Goal: Task Accomplishment & Management: Manage account settings

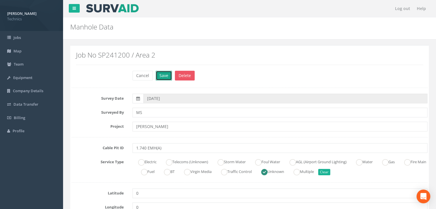
click at [166, 73] on button "Save" at bounding box center [164, 76] width 16 height 10
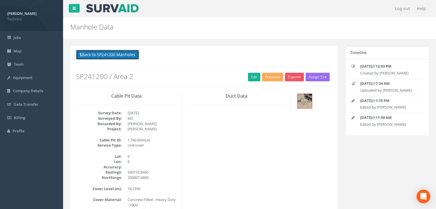
click at [114, 54] on button "Back to SP241200 Manholes" at bounding box center [107, 55] width 63 height 10
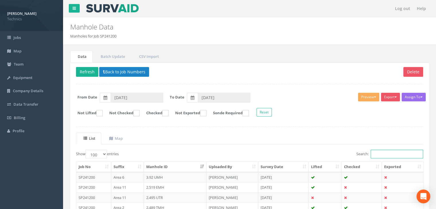
click at [382, 152] on input "Search:" at bounding box center [397, 154] width 52 height 9
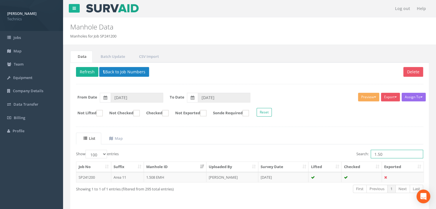
type input "1.508"
click at [266, 178] on td "[DATE]" at bounding box center [283, 177] width 50 height 10
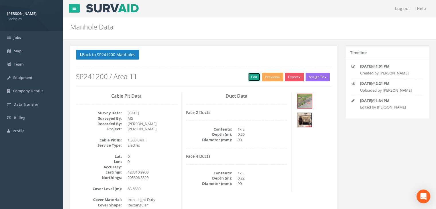
click at [250, 77] on link "Edit" at bounding box center [254, 77] width 12 height 9
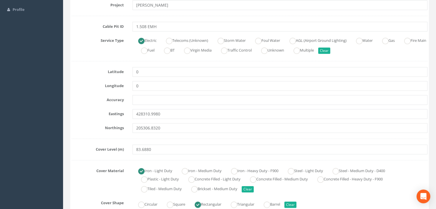
scroll to position [115, 0]
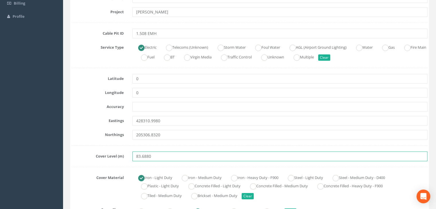
drag, startPoint x: 143, startPoint y: 155, endPoint x: 112, endPoint y: 155, distance: 31.3
click at [112, 155] on div "Cover Level (m) 83.6880" at bounding box center [249, 157] width 364 height 10
paste input "642 m"
type input "83.6642 m"
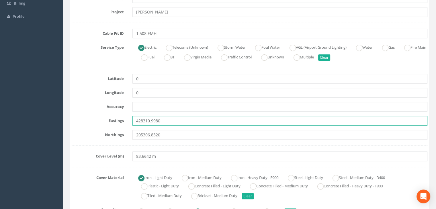
drag, startPoint x: 160, startPoint y: 123, endPoint x: 109, endPoint y: 117, distance: 51.3
click at [109, 117] on div "Eastings 428310.9980" at bounding box center [249, 121] width 364 height 10
paste input "text"
click at [187, 124] on input "text" at bounding box center [279, 121] width 295 height 10
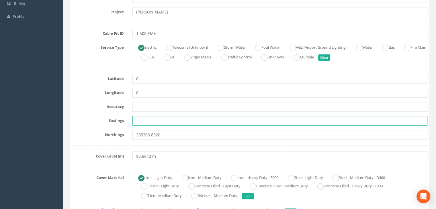
click at [160, 123] on input "text" at bounding box center [279, 121] width 295 height 10
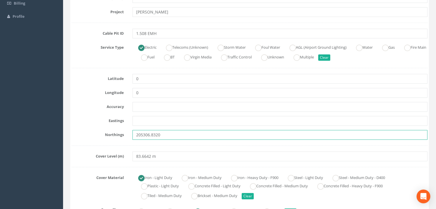
click at [171, 131] on input "205306.8320" at bounding box center [279, 135] width 295 height 10
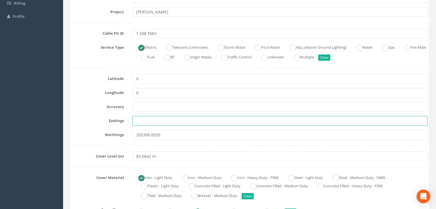
click at [158, 123] on input "text" at bounding box center [279, 121] width 295 height 10
click at [141, 120] on input "text" at bounding box center [279, 121] width 295 height 10
paste input "205307.0793"
type input "205307.0793"
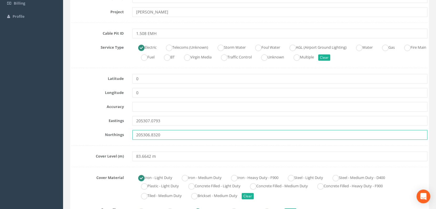
drag, startPoint x: 168, startPoint y: 137, endPoint x: 110, endPoint y: 134, distance: 58.2
click at [110, 134] on div "Northings 205306.8320" at bounding box center [249, 135] width 364 height 10
paste input "7.0793"
type input "205307.0793"
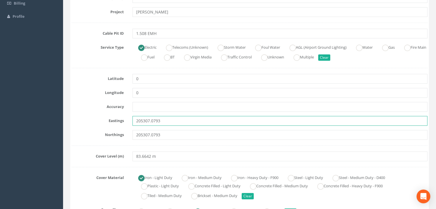
drag, startPoint x: 143, startPoint y: 118, endPoint x: 114, endPoint y: 118, distance: 29.5
click at [114, 118] on div "Eastings 205307.0793" at bounding box center [249, 121] width 364 height 10
paste input "428310.3640"
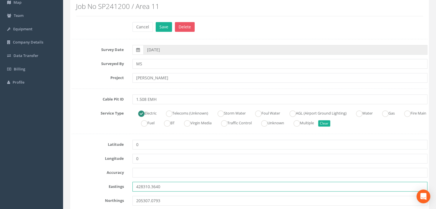
scroll to position [0, 0]
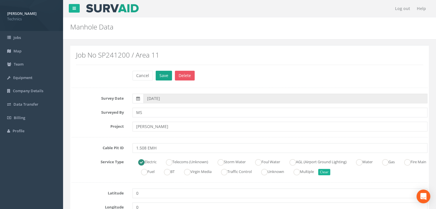
type input "428310.3640"
click at [165, 76] on button "Save" at bounding box center [164, 76] width 16 height 10
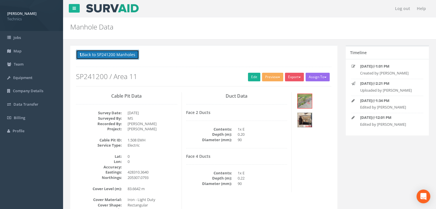
click at [124, 57] on button "Back to SP241200 Manholes" at bounding box center [107, 55] width 63 height 10
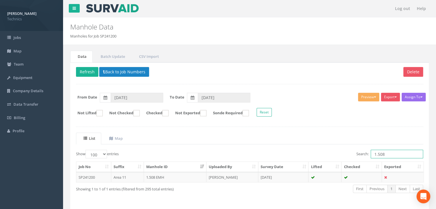
click at [389, 154] on input "1.508" at bounding box center [397, 154] width 52 height 9
click at [225, 177] on td "[PERSON_NAME]" at bounding box center [232, 177] width 52 height 10
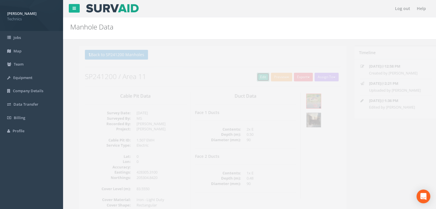
click at [253, 78] on link "Edit" at bounding box center [254, 77] width 12 height 9
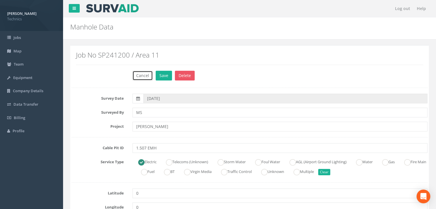
click at [145, 76] on button "Cancel" at bounding box center [142, 76] width 20 height 10
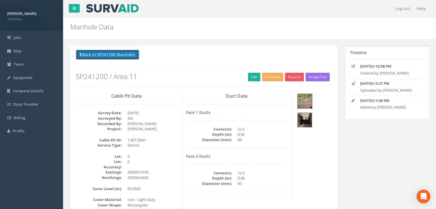
click at [121, 52] on button "Back to SP241200 Manholes" at bounding box center [107, 55] width 63 height 10
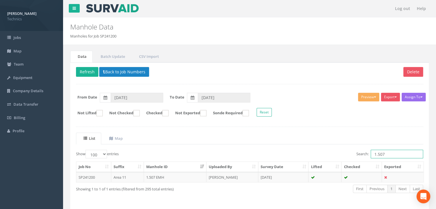
click at [387, 156] on input "1.507" at bounding box center [397, 154] width 52 height 9
type input "1.508"
click at [239, 175] on td "[PERSON_NAME]" at bounding box center [232, 177] width 52 height 10
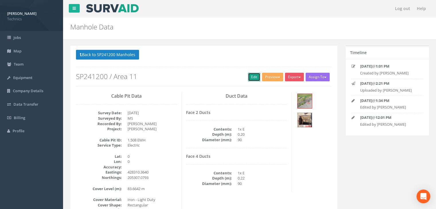
click at [249, 77] on link "Edit" at bounding box center [254, 77] width 12 height 9
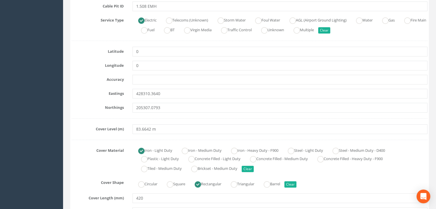
scroll to position [143, 0]
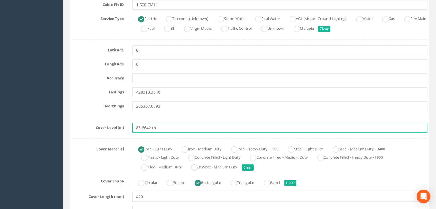
click at [179, 128] on input "83.6642 m" at bounding box center [279, 128] width 295 height 10
drag, startPoint x: 179, startPoint y: 128, endPoint x: 126, endPoint y: 122, distance: 53.3
click at [126, 123] on div "Cover Level (m) 83.6642 m" at bounding box center [249, 128] width 364 height 10
paste input "7130"
type input "83.7130"
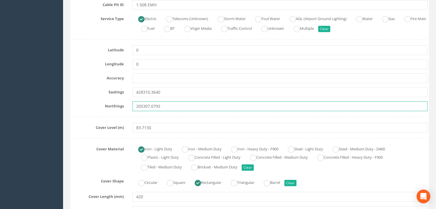
drag, startPoint x: 150, startPoint y: 105, endPoint x: 102, endPoint y: 104, distance: 47.9
click at [102, 104] on div "Northings 205307.0793" at bounding box center [249, 106] width 364 height 10
paste input "3790"
type input "205307.3790"
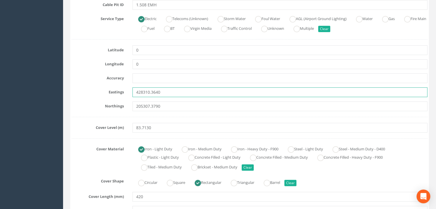
drag, startPoint x: 168, startPoint y: 93, endPoint x: 117, endPoint y: 91, distance: 51.1
click at [117, 91] on div "Eastings 428310.3640" at bounding box center [249, 92] width 364 height 10
paste input "899"
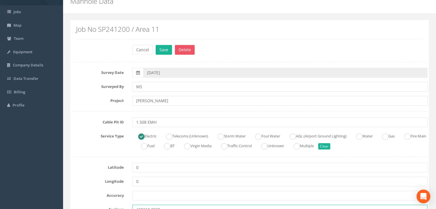
scroll to position [0, 0]
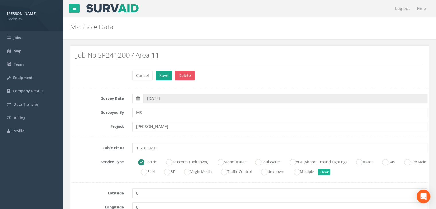
type input "428310.8990"
click at [166, 73] on button "Save" at bounding box center [164, 76] width 16 height 10
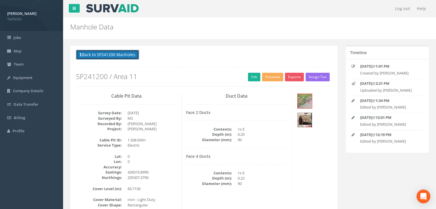
click at [131, 55] on button "Back to SP241200 Manholes" at bounding box center [107, 55] width 63 height 10
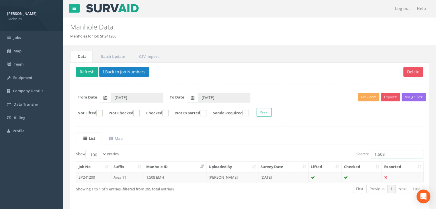
click at [385, 154] on input "1.508" at bounding box center [397, 154] width 52 height 9
type input "1.507"
click at [279, 177] on td "[DATE]" at bounding box center [283, 177] width 50 height 10
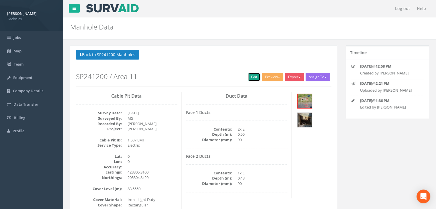
click at [253, 80] on link "Edit" at bounding box center [254, 77] width 12 height 9
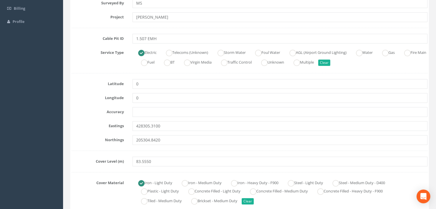
scroll to position [143, 0]
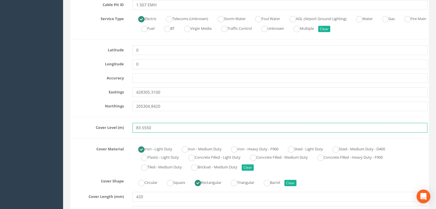
drag, startPoint x: 161, startPoint y: 124, endPoint x: 108, endPoint y: 121, distance: 52.8
paste input "63"
type input "83.5630"
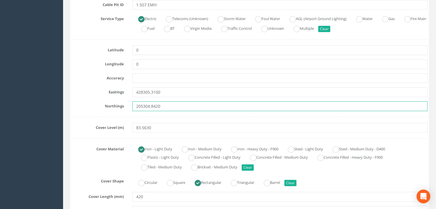
drag, startPoint x: 162, startPoint y: 105, endPoint x: 128, endPoint y: 103, distance: 34.2
click at [128, 103] on div "Northings 205304.8420" at bounding box center [249, 106] width 364 height 10
paste input "5.264"
type input "205305.2640"
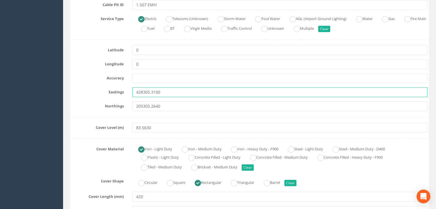
drag, startPoint x: 168, startPoint y: 90, endPoint x: 122, endPoint y: 89, distance: 45.6
click at [122, 89] on div "Eastings 428305.3100" at bounding box center [249, 92] width 364 height 10
paste input "4.525"
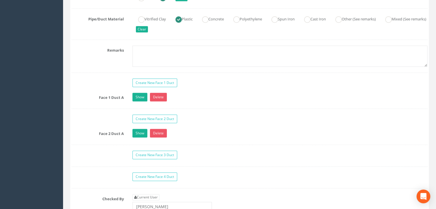
scroll to position [516, 0]
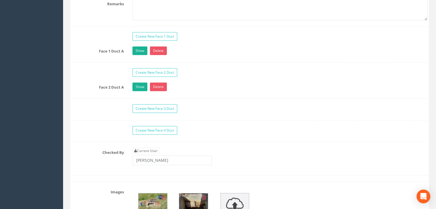
type input "428304.5250"
click at [141, 54] on div "Show Delete" at bounding box center [280, 51] width 304 height 10
click at [142, 50] on link "Show" at bounding box center [139, 50] width 15 height 9
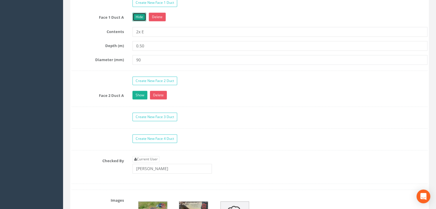
scroll to position [573, 0]
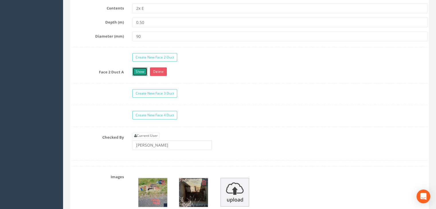
click at [140, 68] on link "Show" at bounding box center [139, 71] width 15 height 9
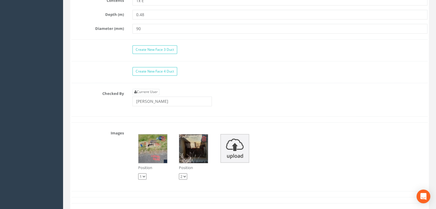
scroll to position [717, 0]
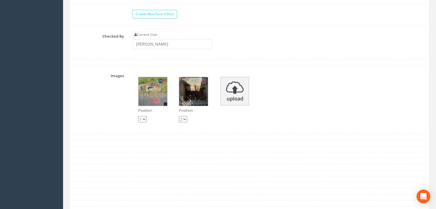
click at [157, 98] on img at bounding box center [152, 91] width 29 height 29
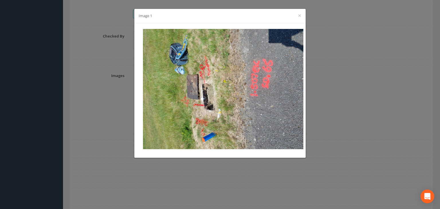
click at [337, 22] on div "Image 1 ×" at bounding box center [220, 104] width 440 height 209
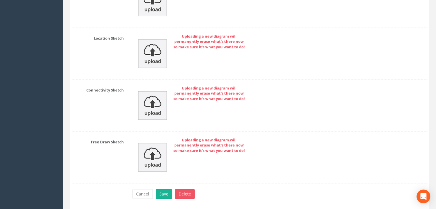
scroll to position [1023, 0]
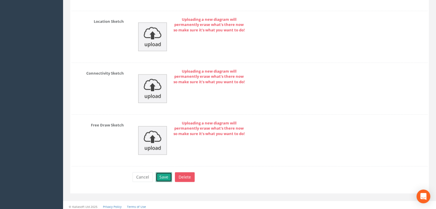
click at [164, 175] on button "Save" at bounding box center [164, 177] width 16 height 10
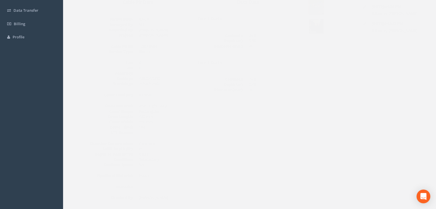
scroll to position [0, 0]
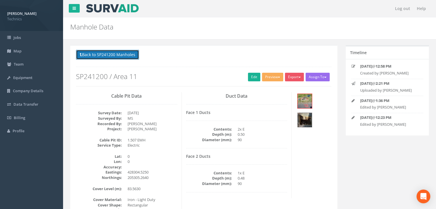
click at [123, 50] on button "Back to SP241200 Manholes" at bounding box center [107, 55] width 63 height 10
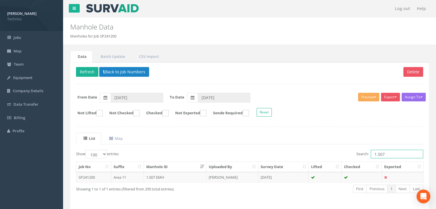
click at [391, 154] on input "1.507" at bounding box center [397, 154] width 52 height 9
type input "1.506"
click at [317, 175] on td at bounding box center [324, 177] width 33 height 10
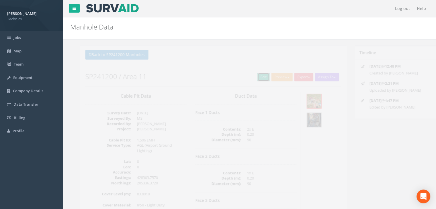
click at [251, 78] on link "Edit" at bounding box center [254, 77] width 12 height 9
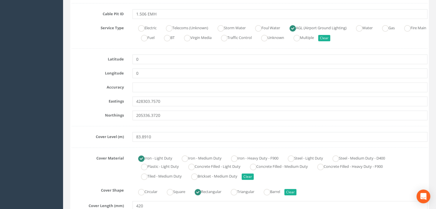
scroll to position [143, 0]
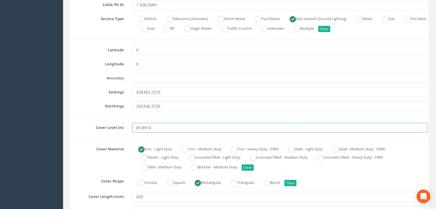
drag, startPoint x: 179, startPoint y: 128, endPoint x: 118, endPoint y: 124, distance: 61.2
click at [118, 124] on div "Cover Level (m) 83.8910" at bounding box center [249, 128] width 364 height 10
paste input "3"
type input "83.8930"
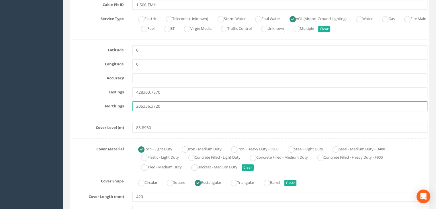
drag, startPoint x: 172, startPoint y: 105, endPoint x: 127, endPoint y: 105, distance: 45.3
click at [127, 105] on div "Northings 205336.3720" at bounding box center [249, 106] width 364 height 10
paste input "7.129"
type input "205337.1290"
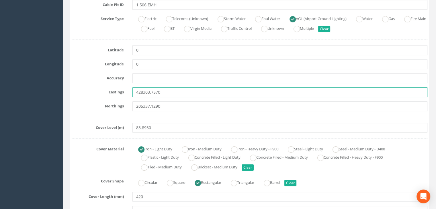
drag, startPoint x: 125, startPoint y: 91, endPoint x: 108, endPoint y: 91, distance: 16.3
click at [109, 91] on div "Eastings 428303.7570" at bounding box center [249, 92] width 364 height 10
paste input "4.190"
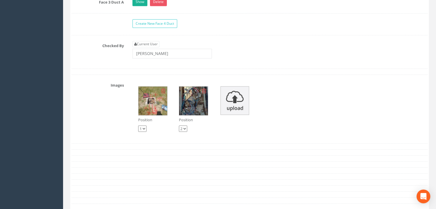
scroll to position [688, 0]
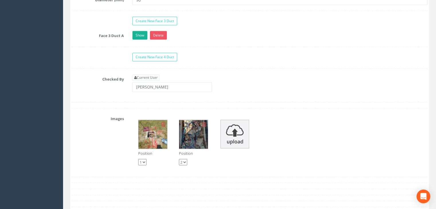
type input "428304.1900"
click at [152, 129] on img at bounding box center [152, 134] width 29 height 29
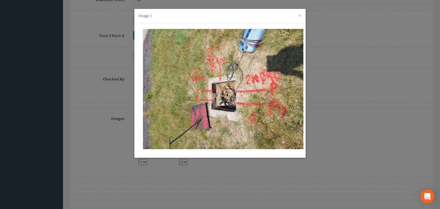
click at [381, 49] on div "Image 1 ×" at bounding box center [220, 104] width 440 height 209
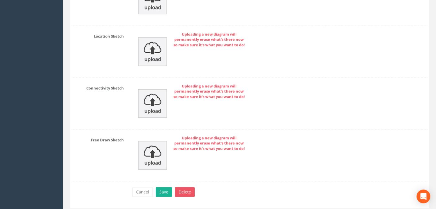
scroll to position [1037, 0]
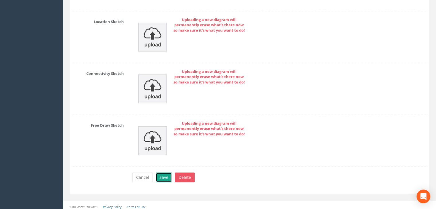
click at [163, 173] on button "Save" at bounding box center [164, 178] width 16 height 10
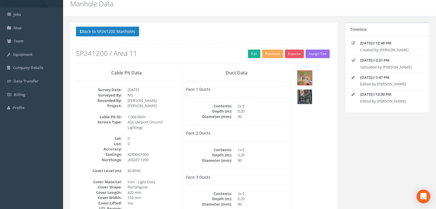
scroll to position [0, 0]
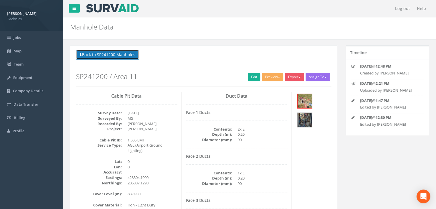
click at [130, 57] on button "Back to SP241200 Manholes" at bounding box center [107, 55] width 63 height 10
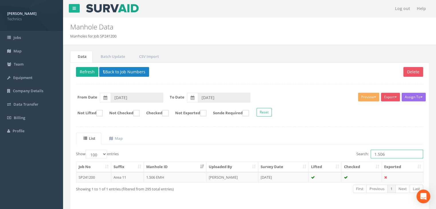
click at [395, 155] on input "1.506" at bounding box center [397, 154] width 52 height 9
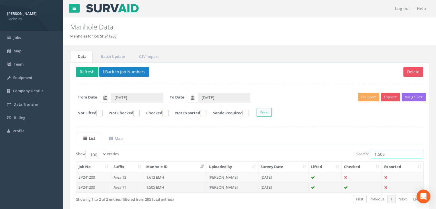
type input "1.505"
click at [194, 185] on td "1.505 EMH" at bounding box center [175, 187] width 62 height 10
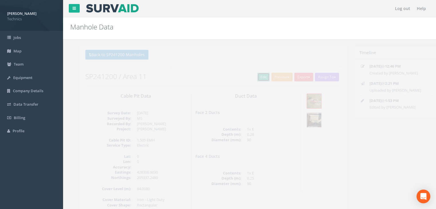
click at [253, 79] on link "Edit" at bounding box center [254, 77] width 12 height 9
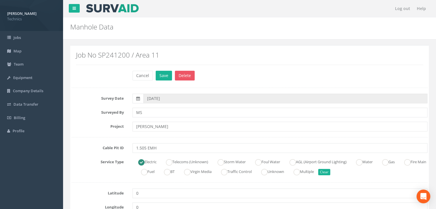
scroll to position [86, 0]
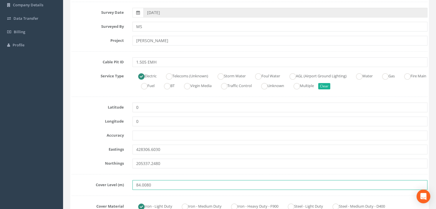
click at [156, 182] on input "84.0080" at bounding box center [279, 185] width 295 height 10
drag, startPoint x: 156, startPoint y: 182, endPoint x: 126, endPoint y: 173, distance: 30.4
paste input "3.977"
type input "83.9770"
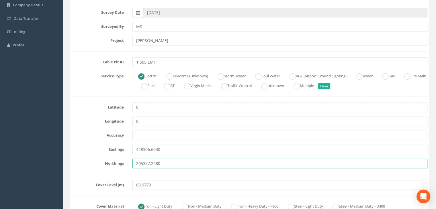
drag, startPoint x: 170, startPoint y: 163, endPoint x: 108, endPoint y: 162, distance: 61.9
click at [108, 162] on div "Northings 205337.2480" at bounding box center [249, 164] width 364 height 10
paste input "6.90"
type input "205336.9080"
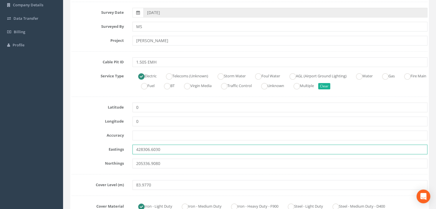
drag, startPoint x: 169, startPoint y: 148, endPoint x: 79, endPoint y: 145, distance: 90.4
click at [79, 145] on div "Eastings 428306.6030" at bounding box center [249, 150] width 364 height 10
paste input "5.957"
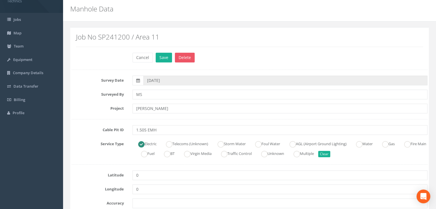
scroll to position [0, 0]
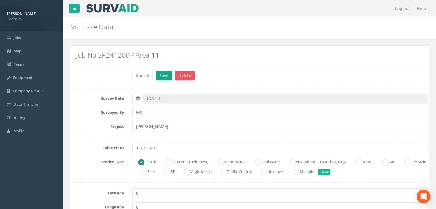
type input "428305.9570"
click at [162, 76] on button "Save" at bounding box center [164, 76] width 16 height 10
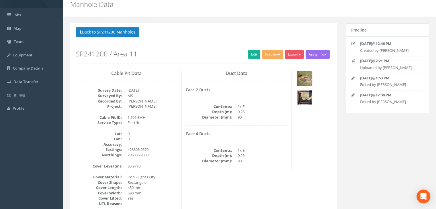
scroll to position [57, 0]
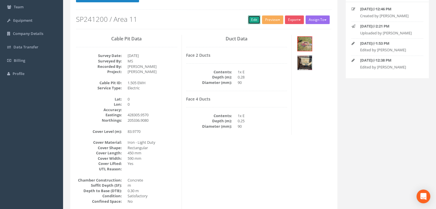
click at [251, 21] on link "Edit" at bounding box center [254, 19] width 12 height 9
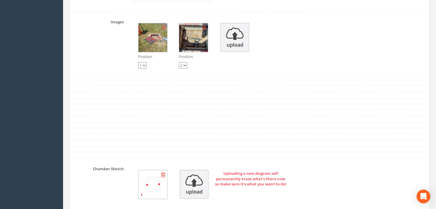
scroll to position [659, 0]
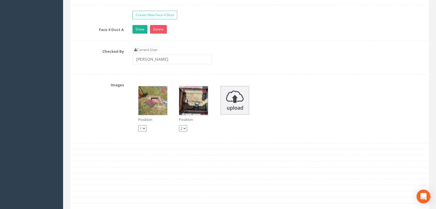
click at [158, 103] on img at bounding box center [152, 100] width 29 height 29
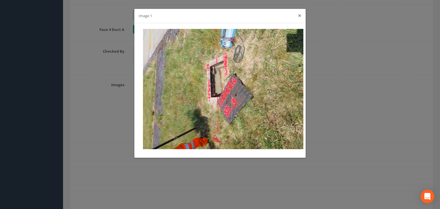
click at [299, 17] on button "×" at bounding box center [299, 16] width 3 height 6
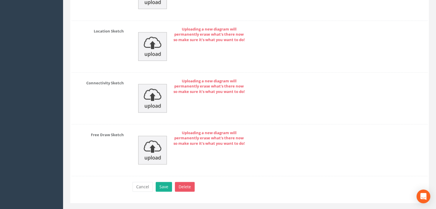
scroll to position [974, 0]
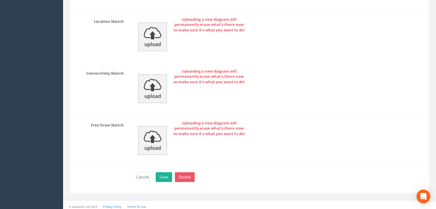
click at [165, 172] on button "Save" at bounding box center [164, 177] width 16 height 10
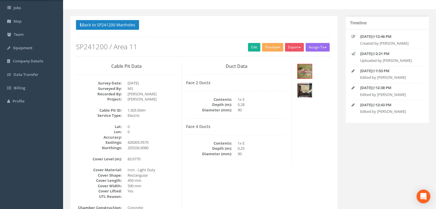
scroll to position [0, 0]
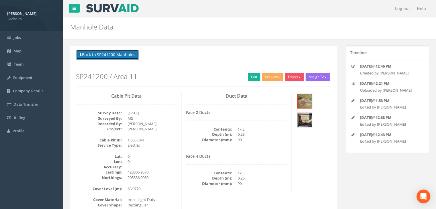
click at [122, 54] on button "Back to SP241200 Manholes" at bounding box center [107, 55] width 63 height 10
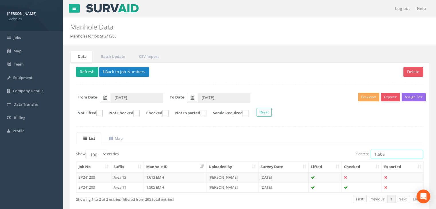
click at [387, 155] on input "1.505" at bounding box center [397, 154] width 52 height 9
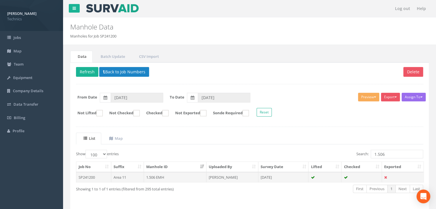
click at [192, 179] on td "1.506 EMH" at bounding box center [175, 177] width 62 height 10
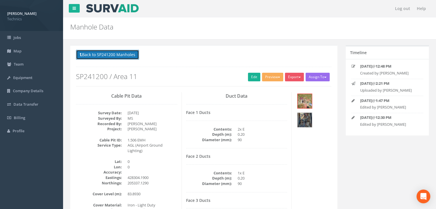
click at [119, 56] on button "Back to SP241200 Manholes" at bounding box center [107, 55] width 63 height 10
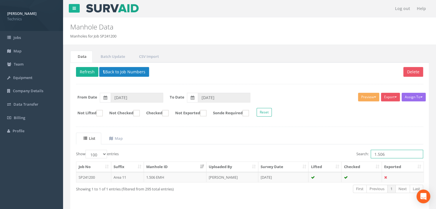
click at [390, 154] on input "1.506" at bounding box center [397, 154] width 52 height 9
type input "1.509"
click at [218, 177] on td "[PERSON_NAME]" at bounding box center [232, 177] width 52 height 10
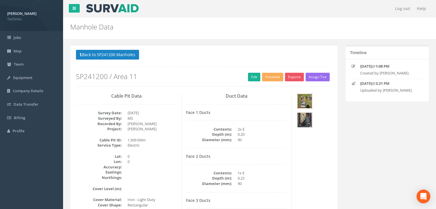
click at [304, 99] on img at bounding box center [305, 101] width 14 height 14
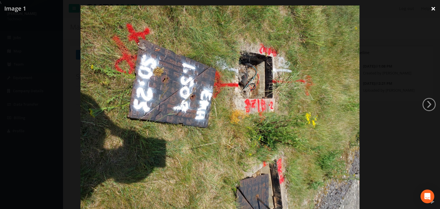
click at [433, 9] on link "×" at bounding box center [433, 8] width 13 height 17
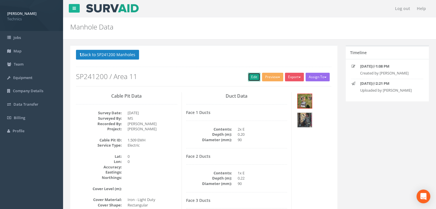
click at [251, 76] on link "Edit" at bounding box center [254, 77] width 12 height 9
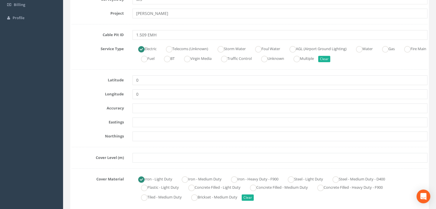
scroll to position [143, 0]
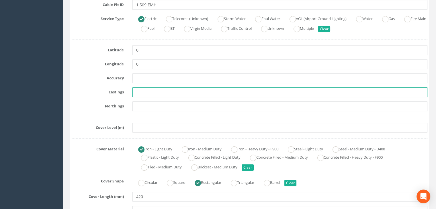
click at [149, 91] on input "text" at bounding box center [279, 92] width 295 height 10
click at [150, 89] on input "text" at bounding box center [279, 92] width 295 height 10
paste input "428297.0240"
type input "428297.0240"
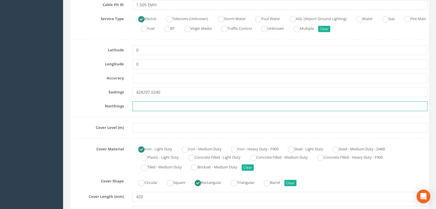
click at [145, 103] on input "text" at bounding box center [279, 106] width 295 height 10
paste input "205368.4690"
type input "205368.4690"
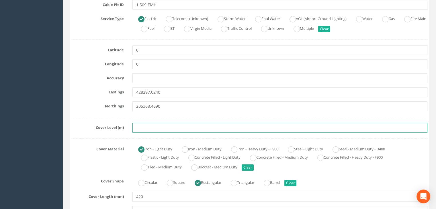
click at [158, 124] on input "text" at bounding box center [279, 128] width 295 height 10
paste input "84.2000"
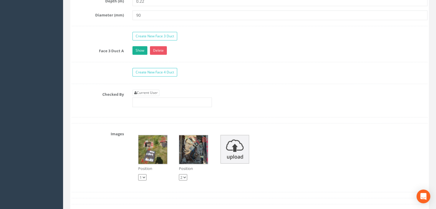
scroll to position [631, 0]
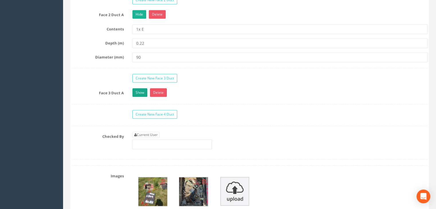
type input "84.2000"
click at [140, 91] on link "Show" at bounding box center [139, 92] width 15 height 9
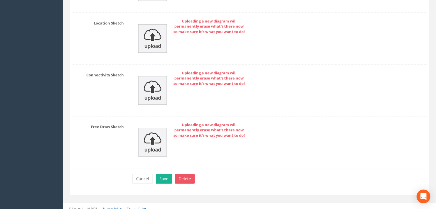
scroll to position [1079, 0]
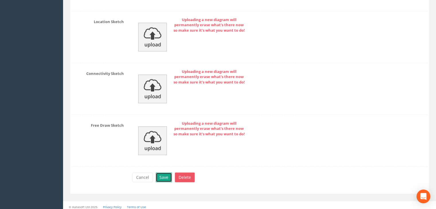
click at [163, 173] on button "Save" at bounding box center [164, 178] width 16 height 10
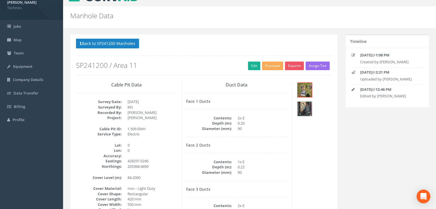
scroll to position [0, 0]
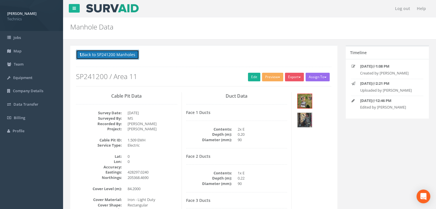
click at [126, 55] on button "Back to SP241200 Manholes" at bounding box center [107, 55] width 63 height 10
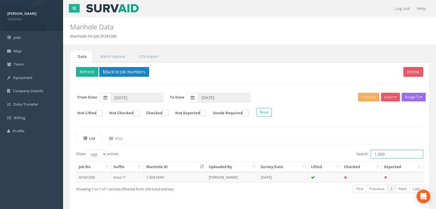
click at [385, 155] on input "1.509" at bounding box center [397, 154] width 52 height 9
type input "1.510"
click at [294, 178] on td "[DATE]" at bounding box center [283, 177] width 50 height 10
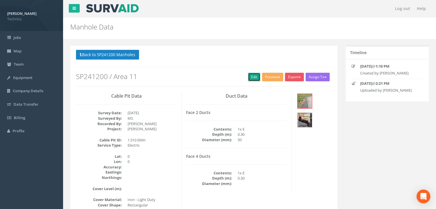
click at [251, 77] on link "Edit" at bounding box center [254, 77] width 12 height 9
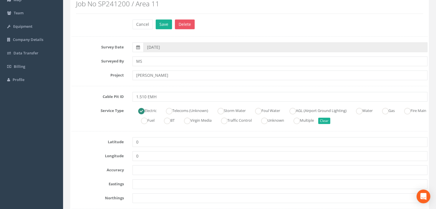
scroll to position [86, 0]
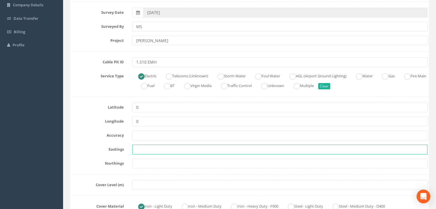
click at [151, 146] on input "text" at bounding box center [279, 150] width 295 height 10
paste input "428297.4630"
type input "428297.4630"
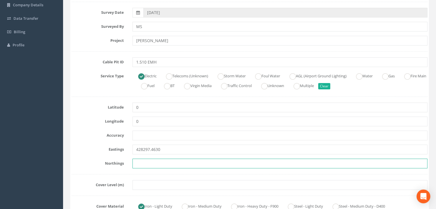
click at [162, 163] on input "text" at bounding box center [279, 164] width 295 height 10
paste input "205368.4980"
type input "205368.4980"
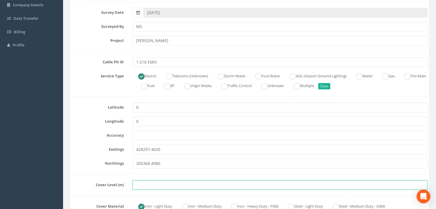
click at [159, 184] on input "text" at bounding box center [279, 185] width 295 height 10
paste input "84.2580"
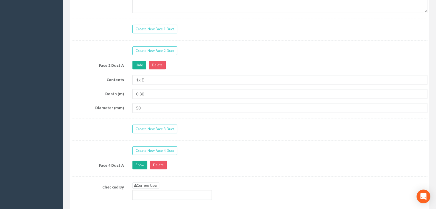
scroll to position [573, 0]
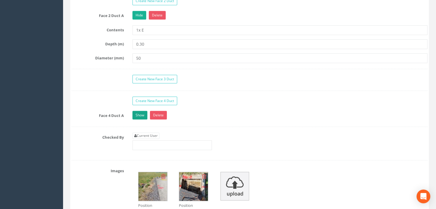
type input "84.2580"
click at [146, 112] on link "Show" at bounding box center [139, 115] width 15 height 9
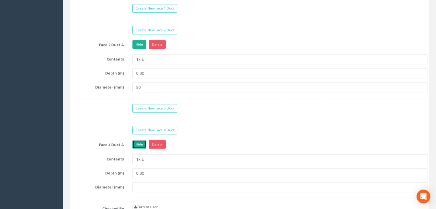
scroll to position [516, 0]
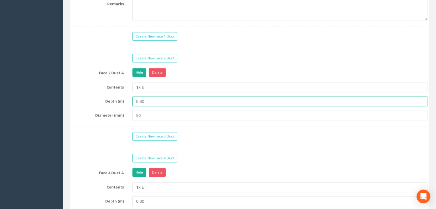
click at [149, 100] on input "0.30" at bounding box center [279, 102] width 295 height 10
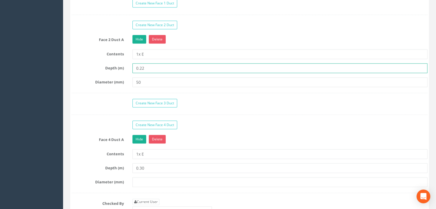
scroll to position [573, 0]
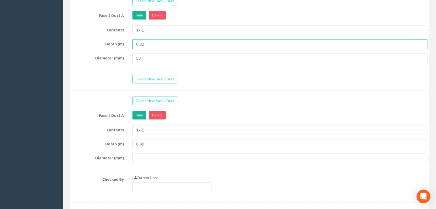
type input "0.22"
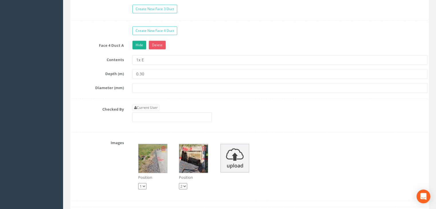
scroll to position [688, 0]
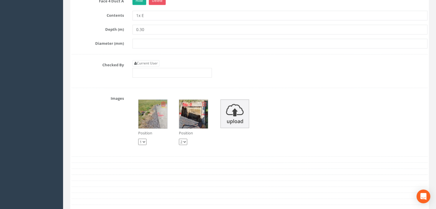
click at [190, 115] on img at bounding box center [193, 114] width 29 height 29
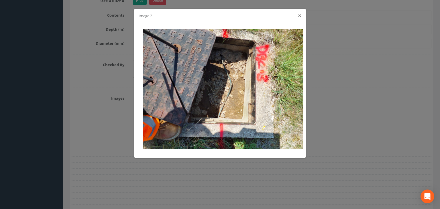
click at [299, 16] on button "×" at bounding box center [299, 16] width 3 height 6
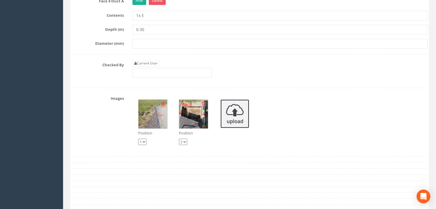
drag, startPoint x: 222, startPoint y: 116, endPoint x: 220, endPoint y: 136, distance: 20.2
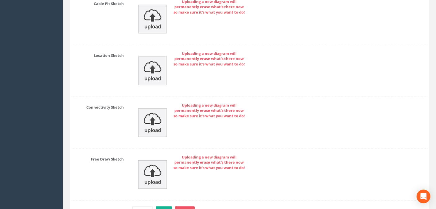
scroll to position [1016, 0]
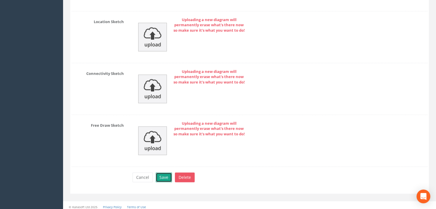
click at [169, 175] on button "Save" at bounding box center [164, 178] width 16 height 10
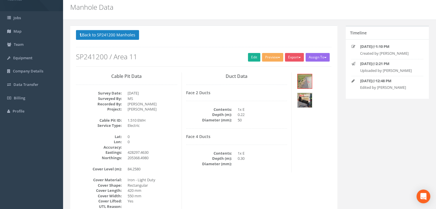
scroll to position [10, 0]
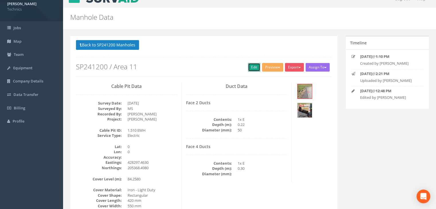
click at [249, 69] on link "Edit" at bounding box center [254, 67] width 12 height 9
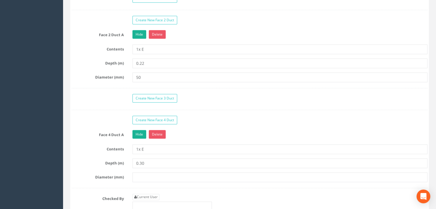
scroll to position [640, 0]
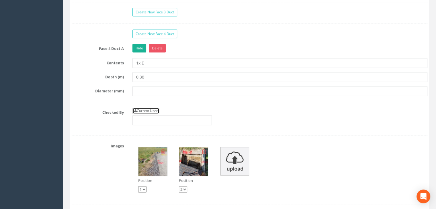
click at [152, 108] on link "Current User" at bounding box center [145, 111] width 27 height 6
type input "[PERSON_NAME]"
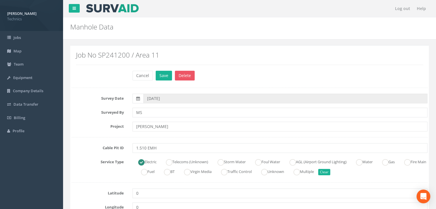
scroll to position [0, 0]
click at [166, 73] on button "Save" at bounding box center [164, 76] width 16 height 10
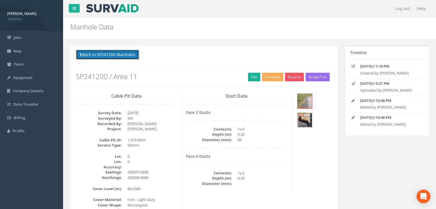
click at [123, 53] on button "Back to SP241200 Manholes" at bounding box center [107, 55] width 63 height 10
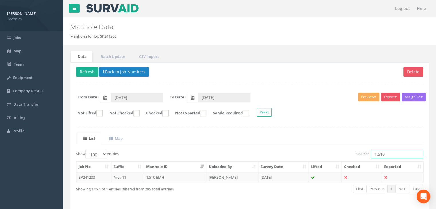
click at [394, 156] on input "1.510" at bounding box center [397, 154] width 52 height 9
type input "1.511"
click at [293, 178] on td "[DATE]" at bounding box center [283, 177] width 50 height 10
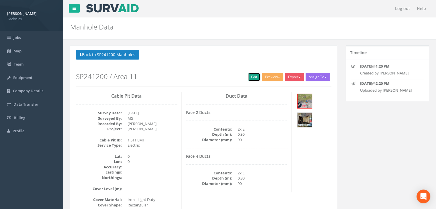
click at [250, 75] on link "Edit" at bounding box center [254, 77] width 12 height 9
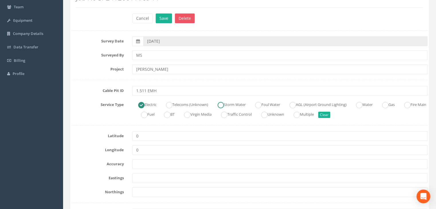
scroll to position [143, 0]
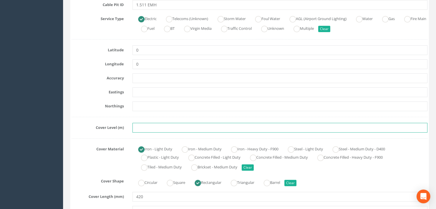
click at [146, 127] on input "text" at bounding box center [279, 128] width 295 height 10
paste input "84.2330"
type input "84.2330"
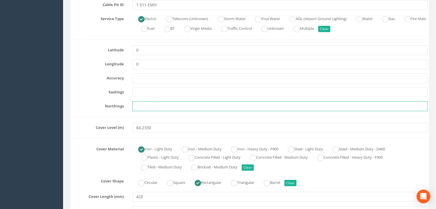
click at [135, 106] on input "text" at bounding box center [279, 106] width 295 height 10
paste input "205414.5150"
type input "205414.5150"
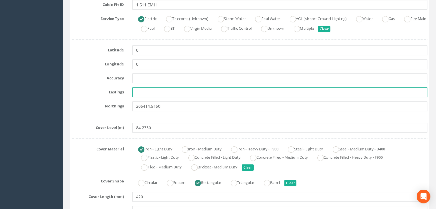
click at [138, 92] on input "text" at bounding box center [279, 92] width 295 height 10
paste input "428319.5660"
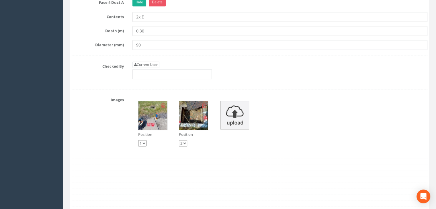
scroll to position [717, 0]
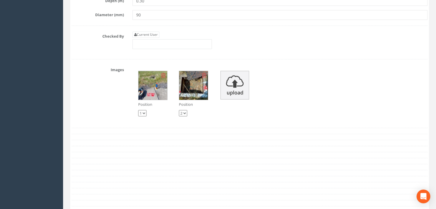
type input "428319.5660"
click at [194, 87] on img at bounding box center [193, 85] width 29 height 29
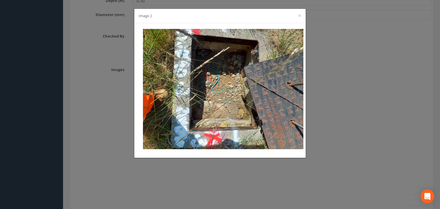
click at [302, 17] on div "Image 2 ×" at bounding box center [219, 16] width 171 height 14
click at [299, 15] on button "×" at bounding box center [299, 16] width 3 height 6
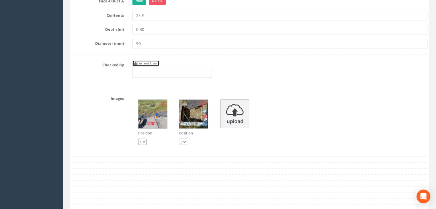
click at [141, 60] on link "Current User" at bounding box center [145, 63] width 27 height 6
type input "[PERSON_NAME]"
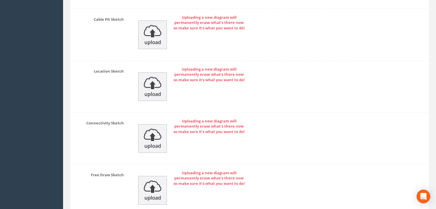
scroll to position [1003, 0]
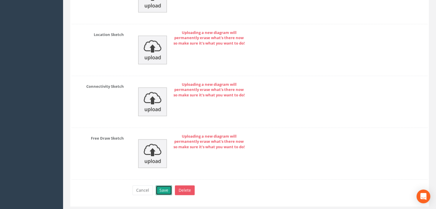
click at [165, 187] on button "Save" at bounding box center [164, 190] width 16 height 10
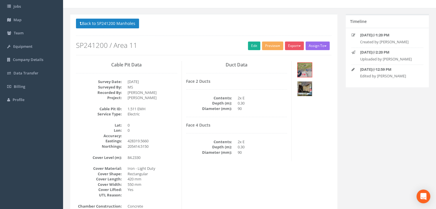
scroll to position [0, 0]
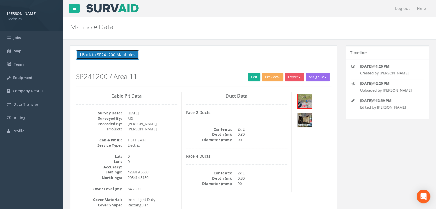
click at [112, 54] on button "Back to SP241200 Manholes" at bounding box center [107, 55] width 63 height 10
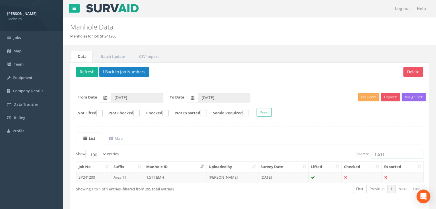
drag, startPoint x: 396, startPoint y: 155, endPoint x: 347, endPoint y: 154, distance: 49.0
click at [347, 154] on div "Search: 1.511" at bounding box center [338, 155] width 169 height 10
type input "2.451"
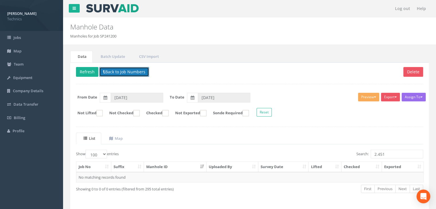
click at [105, 73] on button "Back to Job Numbers" at bounding box center [124, 72] width 50 height 10
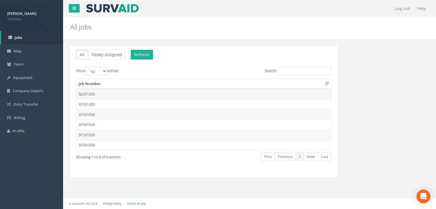
click at [103, 91] on td "Sp251200" at bounding box center [203, 94] width 255 height 10
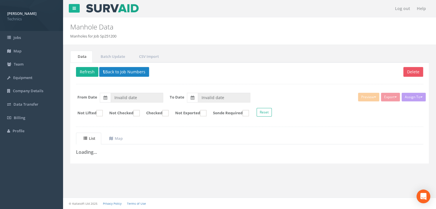
type input "[DATE]"
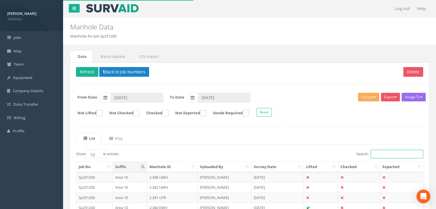
click at [402, 153] on input "Search:" at bounding box center [397, 154] width 52 height 9
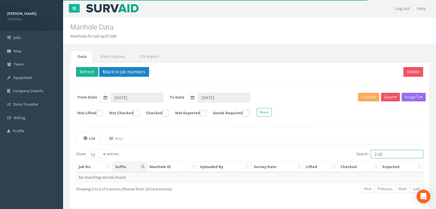
type input "2.45"
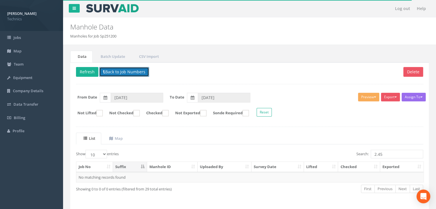
click at [119, 73] on button "Back to Job Numbers" at bounding box center [124, 72] width 50 height 10
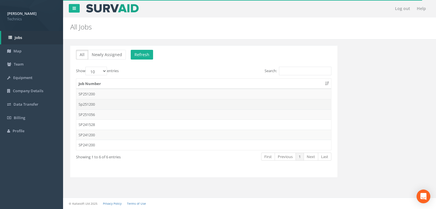
click at [99, 107] on td "Sp251200" at bounding box center [203, 104] width 255 height 10
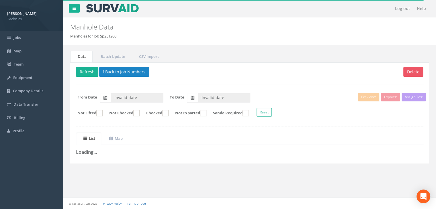
type input "[DATE]"
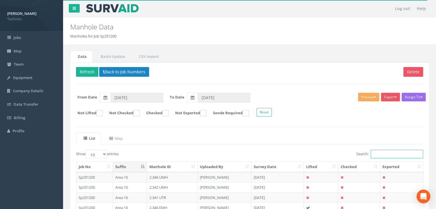
click at [375, 155] on input "Search:" at bounding box center [397, 154] width 52 height 9
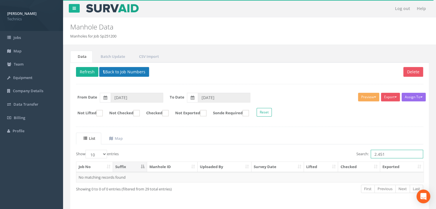
type input "2.451"
click at [124, 67] on button "Back to Job Numbers" at bounding box center [124, 72] width 50 height 10
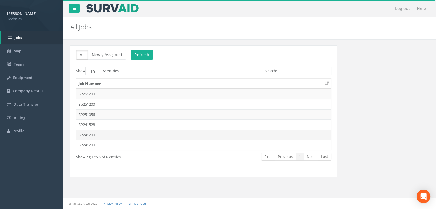
click at [97, 135] on td "SP241200" at bounding box center [203, 135] width 255 height 10
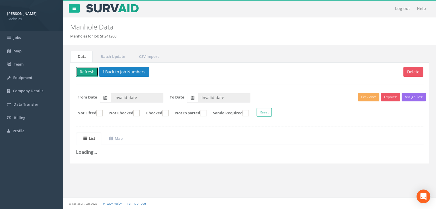
click at [93, 72] on button "Refresh" at bounding box center [87, 72] width 22 height 10
click at [126, 72] on button "Back to Job Numbers" at bounding box center [128, 72] width 50 height 10
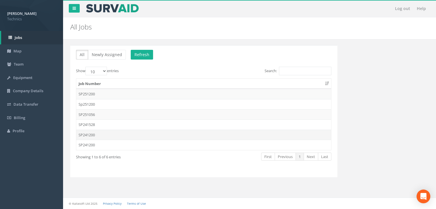
click at [110, 133] on td "SP241200" at bounding box center [203, 135] width 255 height 10
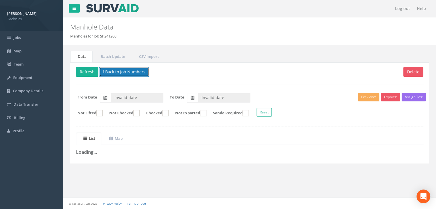
click at [104, 72] on icon at bounding box center [104, 72] width 2 height 4
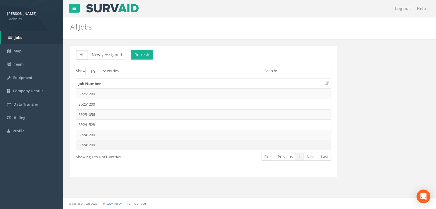
click at [103, 145] on td "SP241200" at bounding box center [203, 145] width 255 height 10
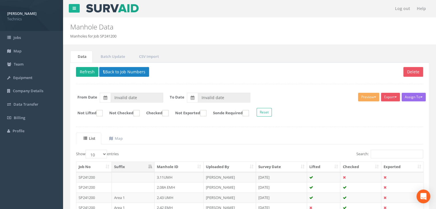
type input "[DATE]"
click at [382, 153] on input "Search:" at bounding box center [397, 154] width 52 height 9
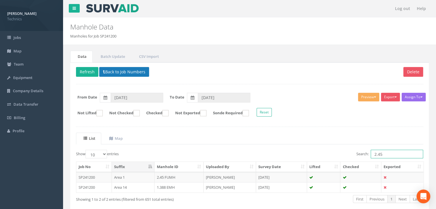
type input "2.45"
click at [109, 70] on button "Back to Job Numbers" at bounding box center [124, 72] width 50 height 10
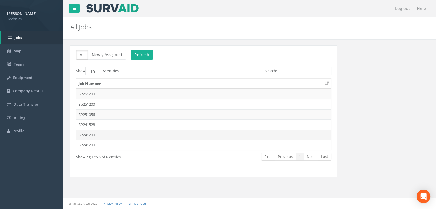
click at [97, 135] on td "SP241200" at bounding box center [203, 135] width 255 height 10
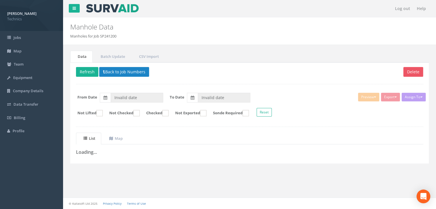
type input "[DATE]"
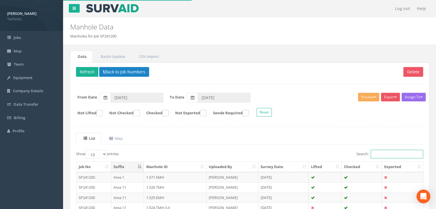
click at [376, 152] on input "Search:" at bounding box center [397, 154] width 52 height 9
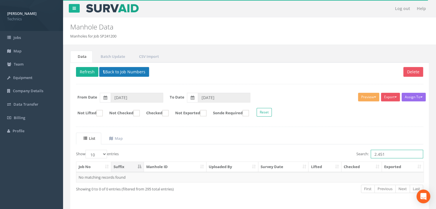
type input "2.451"
click at [121, 71] on button "Back to Job Numbers" at bounding box center [124, 72] width 50 height 10
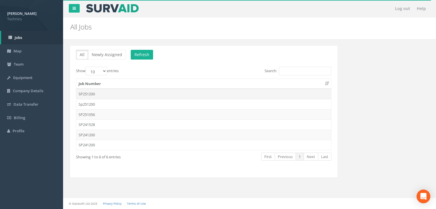
click at [95, 94] on td "SP251200" at bounding box center [203, 94] width 255 height 10
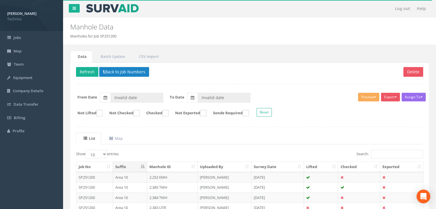
type input "[DATE]"
click at [376, 150] on input "Search:" at bounding box center [397, 154] width 52 height 9
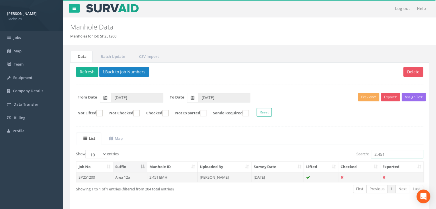
type input "2.451"
click at [219, 173] on td "[PERSON_NAME]" at bounding box center [225, 177] width 54 height 10
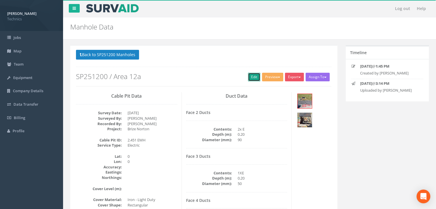
click at [252, 79] on link "Edit" at bounding box center [254, 77] width 12 height 9
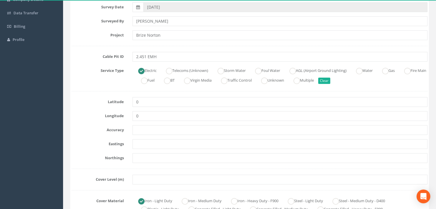
scroll to position [115, 0]
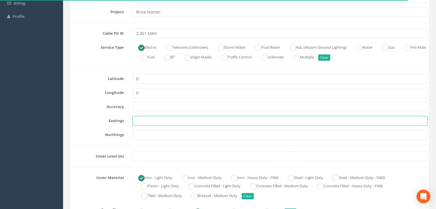
click at [146, 120] on input "text" at bounding box center [279, 121] width 295 height 10
paste input "84.1810"
type input "84.1810"
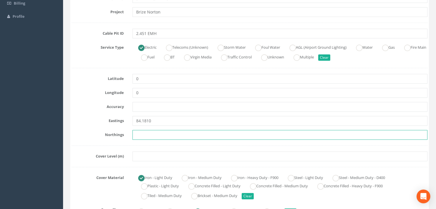
click at [153, 135] on input "text" at bounding box center [279, 135] width 295 height 10
paste input "205416.3550"
type input "205416.3550"
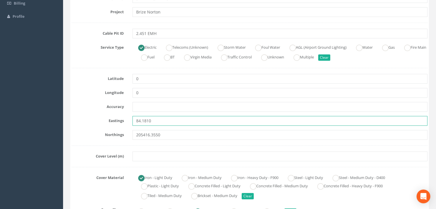
drag, startPoint x: 157, startPoint y: 120, endPoint x: 118, endPoint y: 121, distance: 38.7
click at [118, 121] on div "Eastings 84.1810" at bounding box center [249, 121] width 364 height 10
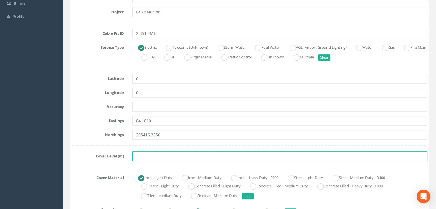
click at [155, 155] on input "text" at bounding box center [279, 157] width 295 height 10
paste input "84.1810"
type input "84.1810"
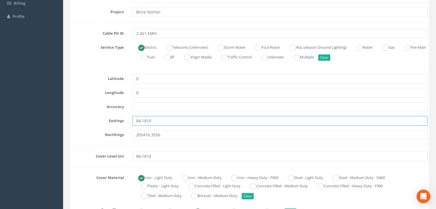
drag, startPoint x: 173, startPoint y: 123, endPoint x: 118, endPoint y: 122, distance: 55.6
click at [118, 122] on div "Eastings 84.1810" at bounding box center [249, 121] width 364 height 10
paste input "428324.960"
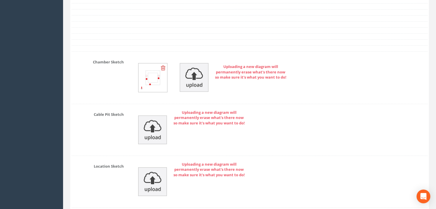
scroll to position [803, 0]
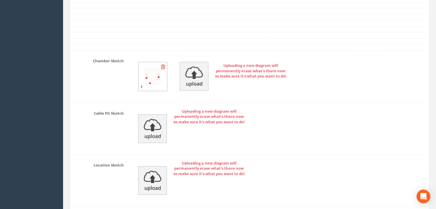
type input "428324.9600"
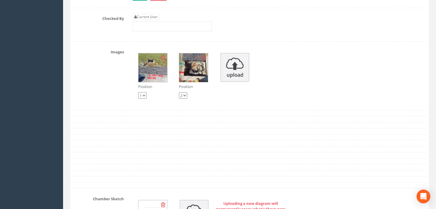
scroll to position [602, 0]
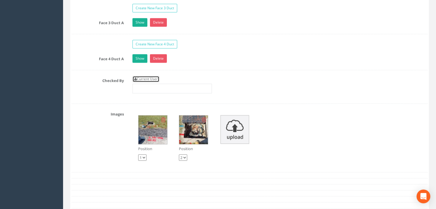
click at [155, 77] on link "Current User" at bounding box center [145, 79] width 27 height 6
type input "[PERSON_NAME]"
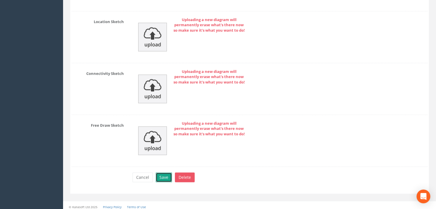
click at [163, 173] on button "Save" at bounding box center [164, 178] width 16 height 10
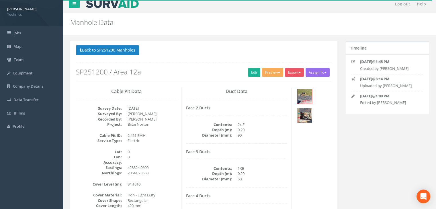
scroll to position [0, 0]
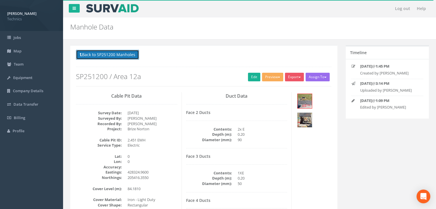
click at [122, 50] on button "Back to SP251200 Manholes" at bounding box center [107, 55] width 63 height 10
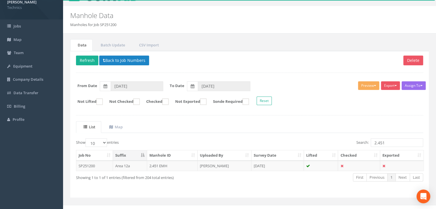
scroll to position [18, 0]
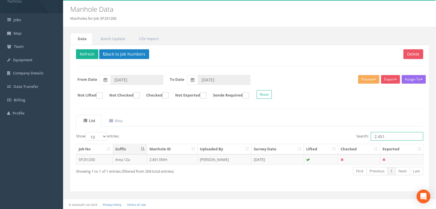
click at [391, 138] on input "2.451" at bounding box center [397, 136] width 52 height 9
type input "2.452"
click at [269, 156] on td "[DATE]" at bounding box center [277, 160] width 52 height 10
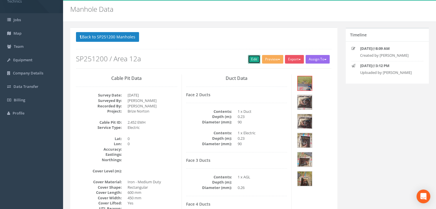
click at [250, 61] on link "Edit" at bounding box center [254, 59] width 12 height 9
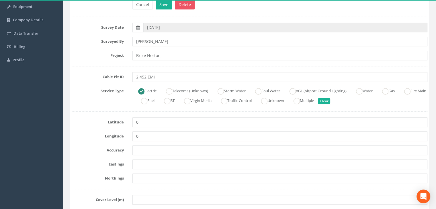
scroll to position [104, 0]
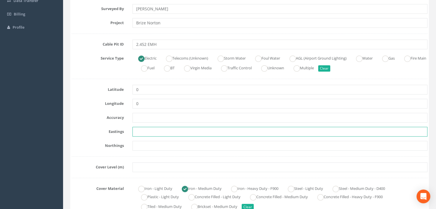
click at [147, 134] on input "text" at bounding box center [279, 132] width 295 height 10
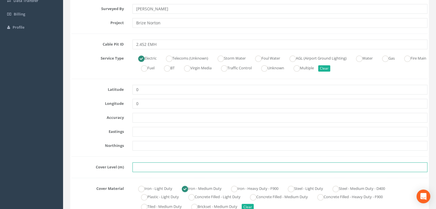
click at [142, 170] on input "text" at bounding box center [279, 168] width 295 height 10
paste input "84.2700"
type input "84.2700"
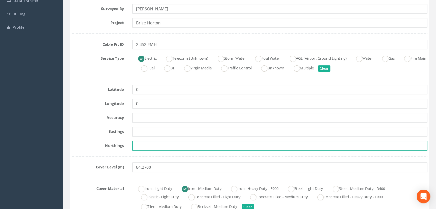
click at [178, 141] on input "text" at bounding box center [279, 146] width 295 height 10
paste input "205430.6390"
type input "205430.6390"
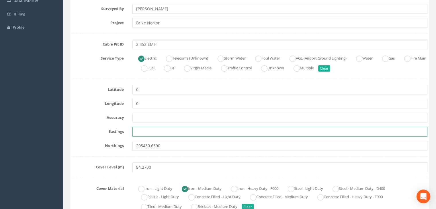
click at [156, 136] on input "text" at bounding box center [279, 132] width 295 height 10
paste input "428371.5750"
type input "428371.5750"
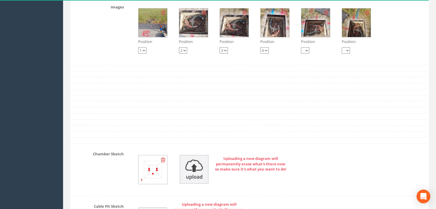
scroll to position [732, 0]
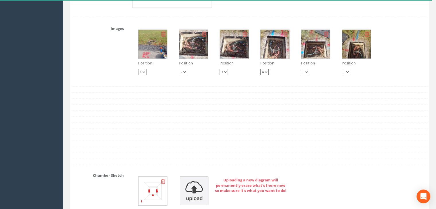
click at [162, 53] on img at bounding box center [152, 44] width 29 height 29
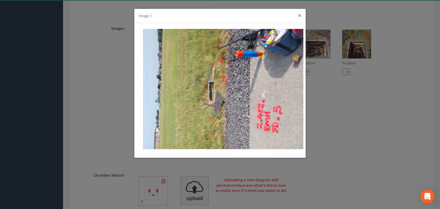
click at [300, 16] on button "×" at bounding box center [299, 16] width 3 height 6
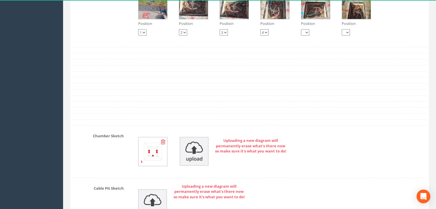
scroll to position [818, 0]
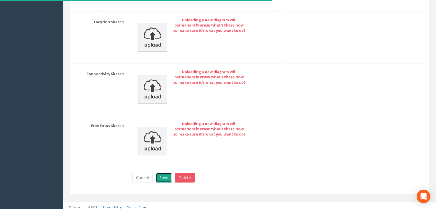
click at [162, 174] on button "Save" at bounding box center [164, 178] width 16 height 10
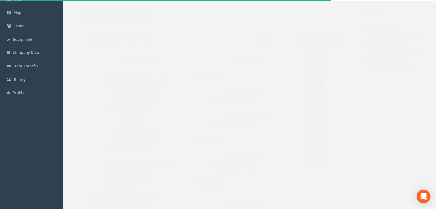
scroll to position [0, 0]
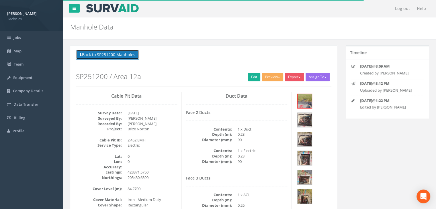
click at [125, 52] on button "Back to SP251200 Manholes" at bounding box center [107, 55] width 63 height 10
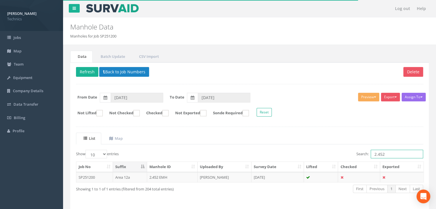
drag, startPoint x: 392, startPoint y: 152, endPoint x: 311, endPoint y: 154, distance: 80.9
click at [311, 154] on div "Search: 2.452" at bounding box center [338, 155] width 169 height 10
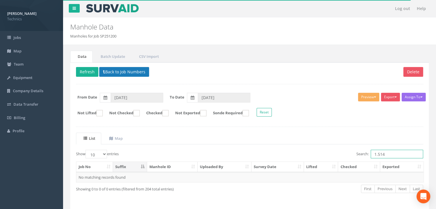
type input "1.514"
click at [114, 71] on button "Back to Job Numbers" at bounding box center [124, 72] width 50 height 10
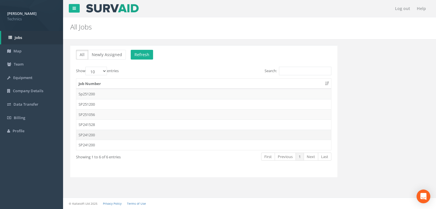
click at [94, 132] on td "SP241200" at bounding box center [203, 135] width 255 height 10
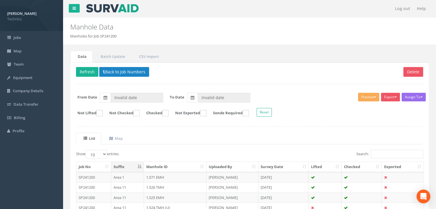
type input "[DATE]"
click at [375, 155] on input "Search:" at bounding box center [397, 154] width 52 height 9
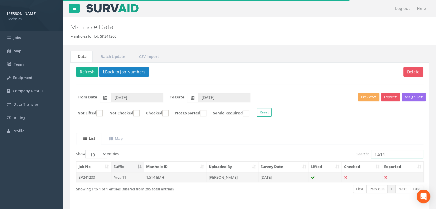
type input "1.514"
click at [264, 178] on td "[DATE]" at bounding box center [283, 177] width 50 height 10
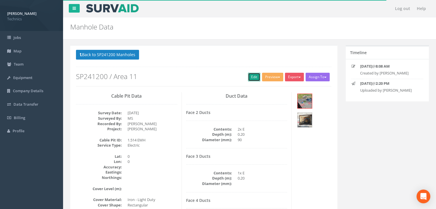
click at [252, 78] on link "Edit" at bounding box center [254, 77] width 12 height 9
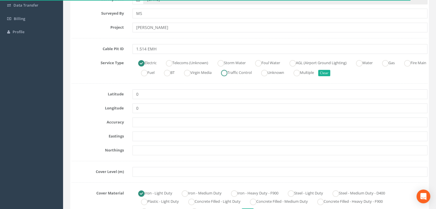
scroll to position [115, 0]
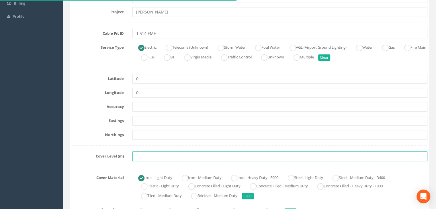
click at [152, 157] on input "text" at bounding box center [279, 157] width 295 height 10
click at [177, 157] on input "text" at bounding box center [279, 157] width 295 height 10
paste input "84.2780"
type input "84.2780"
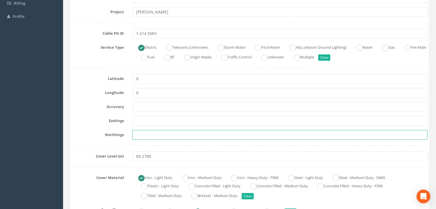
click at [151, 136] on input "text" at bounding box center [279, 135] width 295 height 10
paste input "205442.2330"
type input "205442.2330"
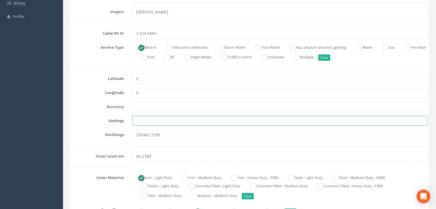
click at [150, 122] on input "text" at bounding box center [279, 121] width 295 height 10
paste input "428410.2730"
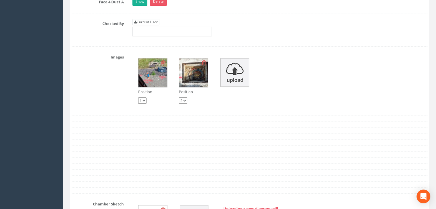
scroll to position [602, 0]
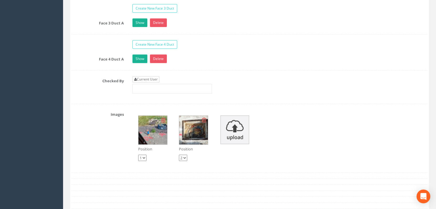
type input "428410.2730"
click at [154, 79] on link "Current User" at bounding box center [145, 79] width 27 height 6
type input "[PERSON_NAME]"
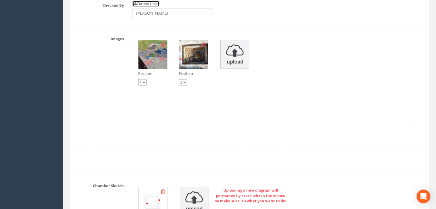
scroll to position [717, 0]
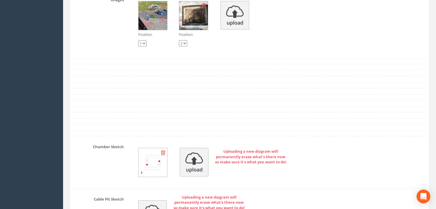
click at [198, 24] on img at bounding box center [193, 15] width 29 height 29
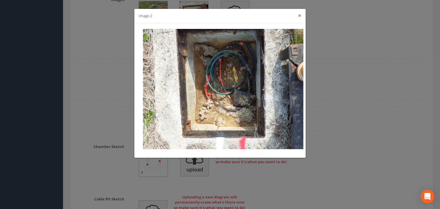
click at [300, 17] on button "×" at bounding box center [299, 16] width 3 height 6
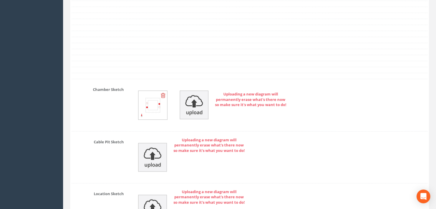
scroll to position [688, 0]
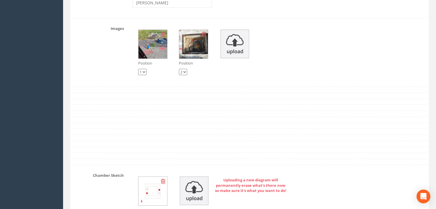
click at [163, 49] on img at bounding box center [152, 44] width 29 height 29
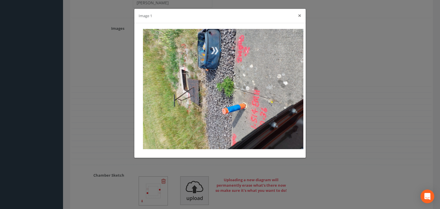
click at [299, 16] on button "×" at bounding box center [299, 16] width 3 height 6
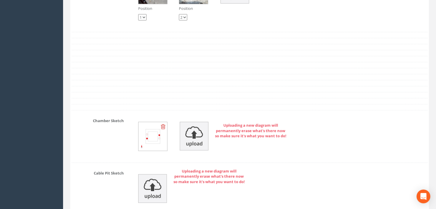
scroll to position [774, 0]
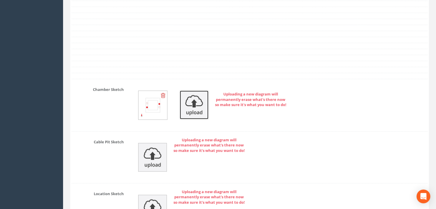
click at [194, 107] on img at bounding box center [194, 105] width 29 height 29
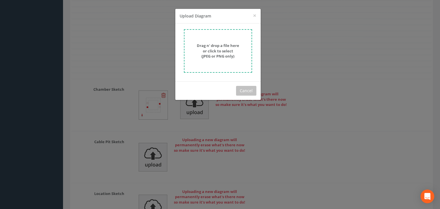
click at [216, 54] on strong "Drag n' drop a file here or click to select (JPEG or PNG only)" at bounding box center [218, 51] width 42 height 16
click at [255, 15] on span "×" at bounding box center [254, 15] width 3 height 8
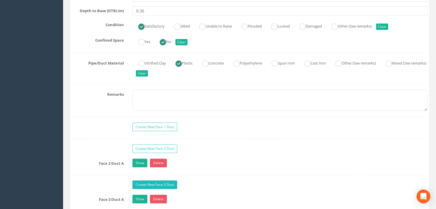
scroll to position [459, 0]
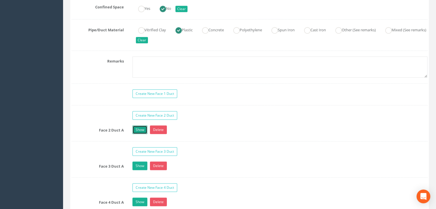
click at [142, 130] on link "Show" at bounding box center [139, 130] width 15 height 9
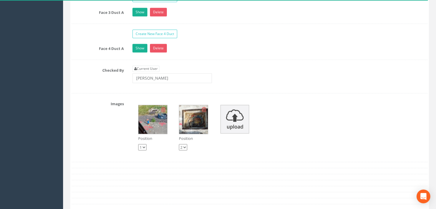
scroll to position [616, 0]
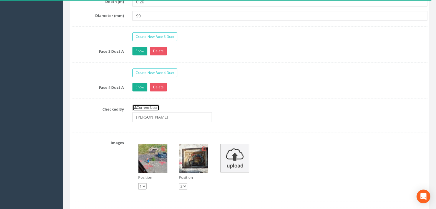
click at [148, 105] on link "Current User" at bounding box center [145, 108] width 27 height 6
drag, startPoint x: 144, startPoint y: 111, endPoint x: 109, endPoint y: 110, distance: 35.6
click at [109, 110] on div "Checked By Current User [PERSON_NAME]" at bounding box center [249, 116] width 364 height 22
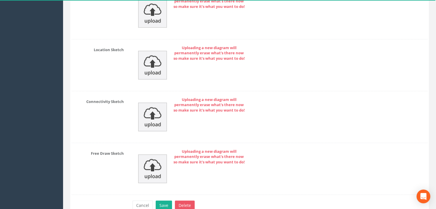
scroll to position [988, 0]
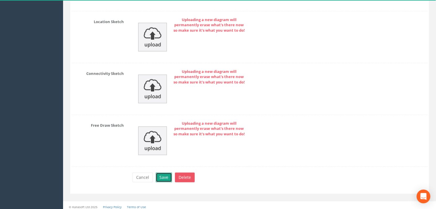
click at [161, 174] on button "Save" at bounding box center [164, 178] width 16 height 10
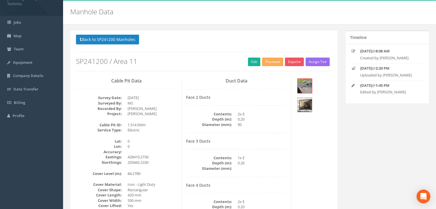
scroll to position [0, 0]
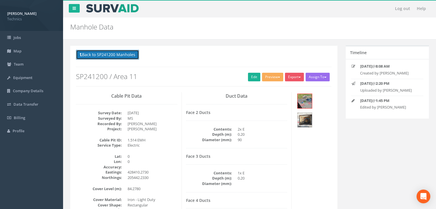
click at [97, 54] on button "Back to SP241200 Manholes" at bounding box center [107, 55] width 63 height 10
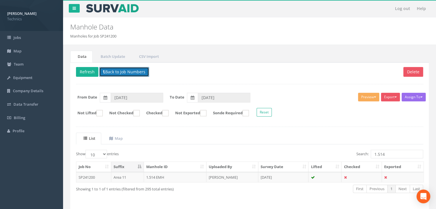
click at [118, 71] on button "Back to Job Numbers" at bounding box center [124, 72] width 50 height 10
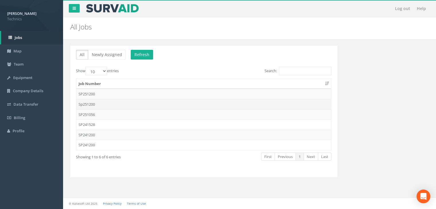
click at [103, 103] on td "Sp251200" at bounding box center [203, 104] width 255 height 10
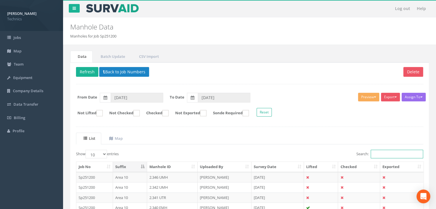
click at [380, 155] on input "Search:" at bounding box center [397, 154] width 52 height 9
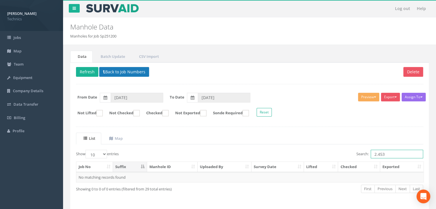
type input "2.453"
click at [108, 73] on button "Back to Job Numbers" at bounding box center [124, 72] width 50 height 10
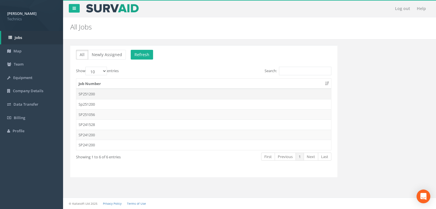
click at [109, 95] on td "SP251200" at bounding box center [203, 94] width 255 height 10
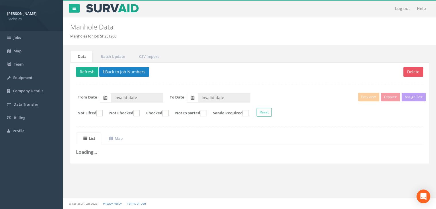
type input "[DATE]"
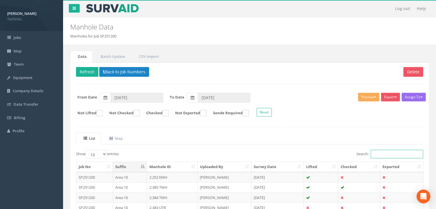
click at [385, 155] on input "Search:" at bounding box center [397, 154] width 52 height 9
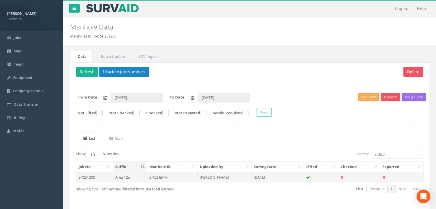
type input "2.453"
click at [224, 175] on td "[PERSON_NAME]" at bounding box center [225, 177] width 54 height 10
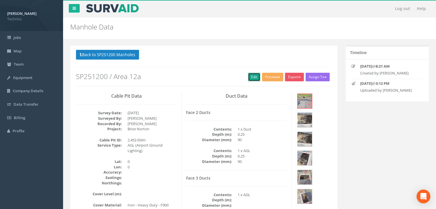
click at [248, 79] on link "Edit" at bounding box center [254, 77] width 12 height 9
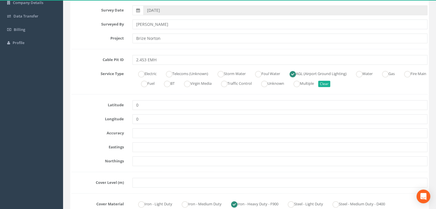
scroll to position [115, 0]
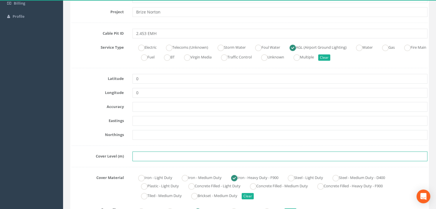
click at [145, 156] on input "text" at bounding box center [279, 157] width 295 height 10
paste input "84.2120"
type input "84.2120"
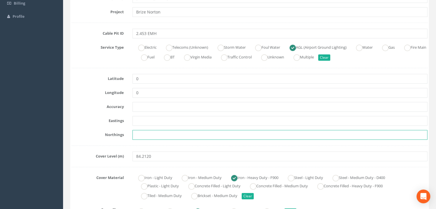
click at [151, 134] on input "text" at bounding box center [279, 135] width 295 height 10
paste input "205453.7570"
type input "205453.7570"
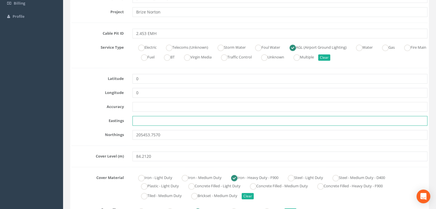
click at [142, 122] on input "text" at bounding box center [279, 121] width 295 height 10
paste input "428448.9920"
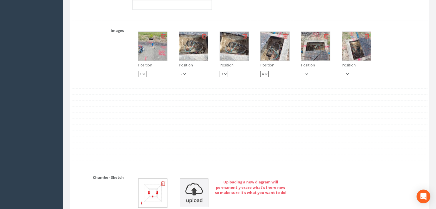
scroll to position [717, 0]
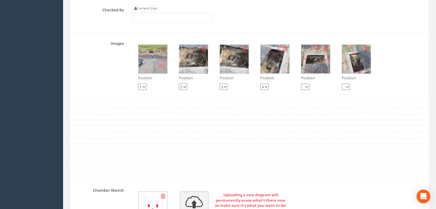
type input "428448.9920"
click at [159, 58] on img at bounding box center [152, 59] width 29 height 29
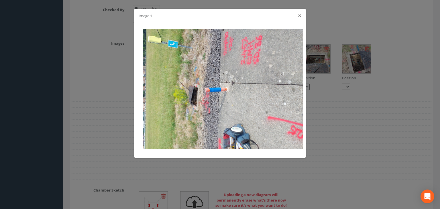
click at [298, 15] on button "×" at bounding box center [299, 16] width 3 height 6
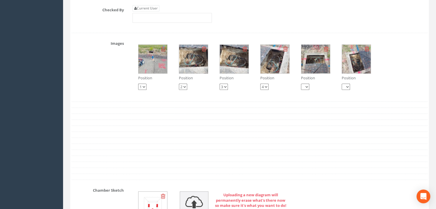
click at [312, 59] on img at bounding box center [315, 59] width 29 height 29
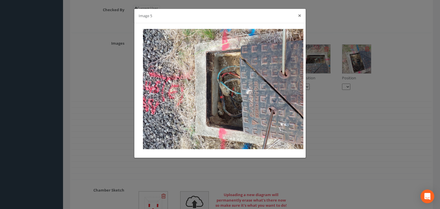
click at [300, 13] on button "×" at bounding box center [299, 16] width 3 height 6
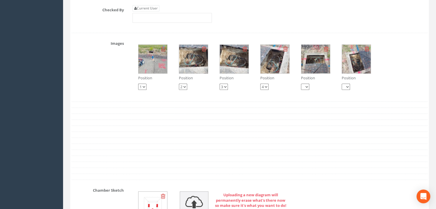
click at [355, 59] on img at bounding box center [356, 59] width 29 height 29
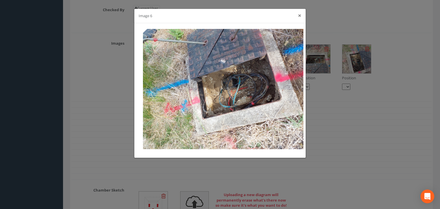
click at [299, 14] on button "×" at bounding box center [299, 16] width 3 height 6
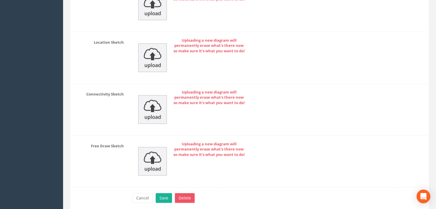
scroll to position [990, 0]
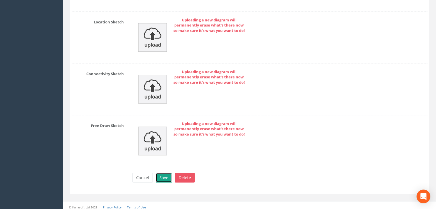
click at [162, 173] on button "Save" at bounding box center [164, 178] width 16 height 10
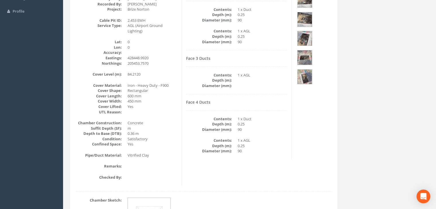
scroll to position [72, 0]
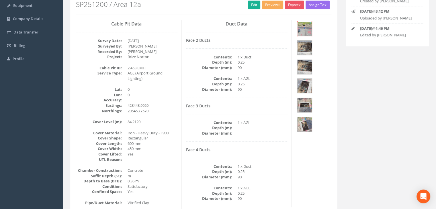
click at [308, 23] on img at bounding box center [305, 29] width 14 height 14
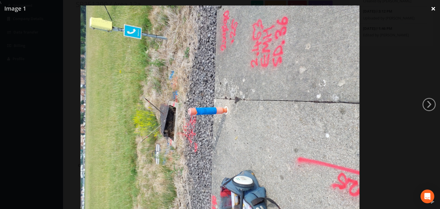
click at [435, 9] on link "×" at bounding box center [433, 8] width 13 height 17
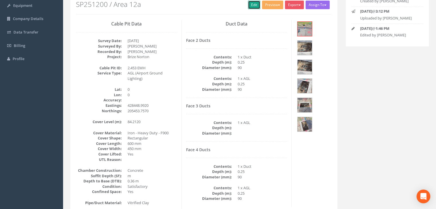
click at [251, 7] on link "Edit" at bounding box center [254, 5] width 12 height 9
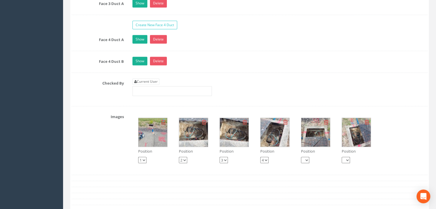
scroll to position [674, 0]
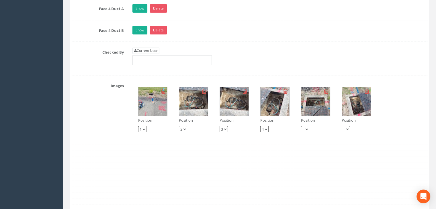
click at [277, 102] on img at bounding box center [275, 101] width 29 height 29
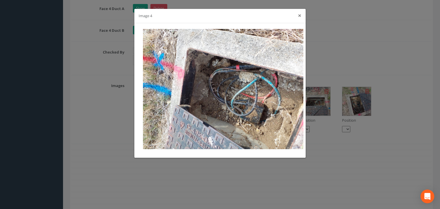
click at [299, 15] on button "×" at bounding box center [299, 16] width 3 height 6
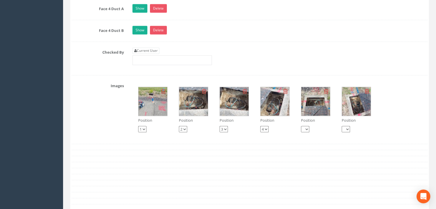
click at [200, 100] on img at bounding box center [193, 101] width 29 height 29
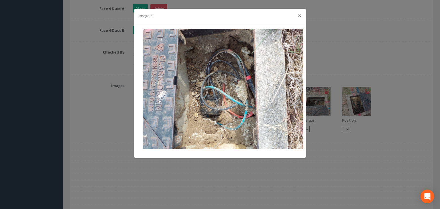
click at [301, 13] on button "×" at bounding box center [299, 16] width 3 height 6
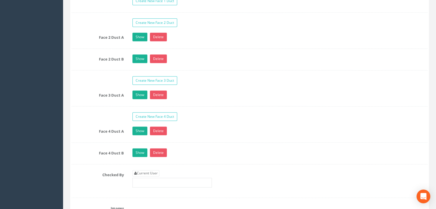
scroll to position [531, 0]
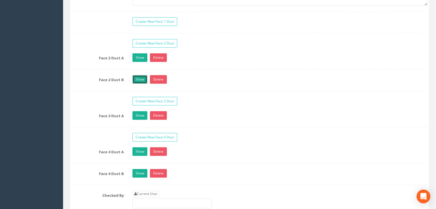
click at [141, 78] on link "Show" at bounding box center [139, 79] width 15 height 9
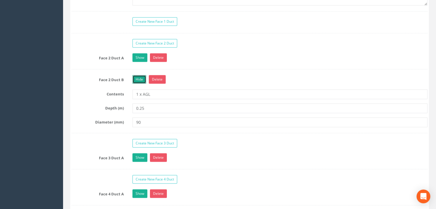
scroll to position [617, 0]
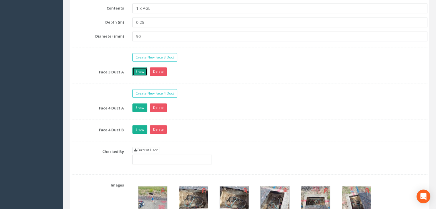
click at [138, 70] on link "Show" at bounding box center [139, 71] width 15 height 9
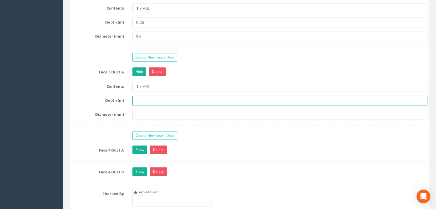
click at [155, 100] on input "text" at bounding box center [279, 101] width 295 height 10
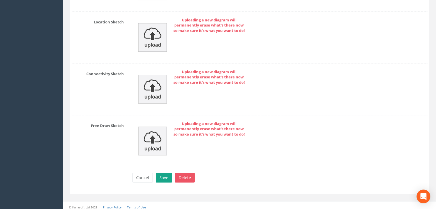
type input "0.25"
click at [166, 173] on button "Save" at bounding box center [164, 178] width 16 height 10
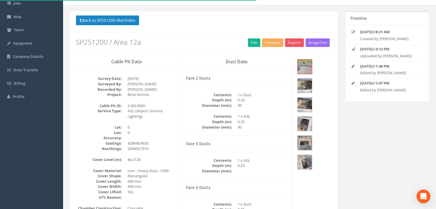
scroll to position [0, 0]
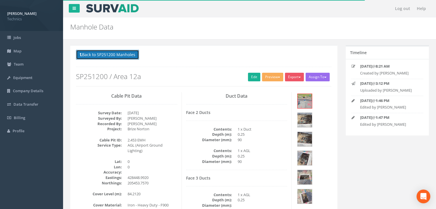
click at [122, 52] on button "Back to SP251200 Manholes" at bounding box center [107, 55] width 63 height 10
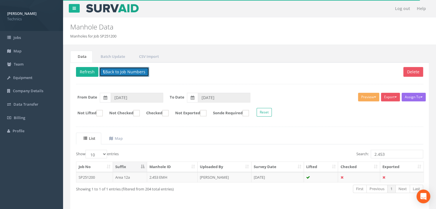
click at [114, 75] on button "Back to Job Numbers" at bounding box center [124, 72] width 50 height 10
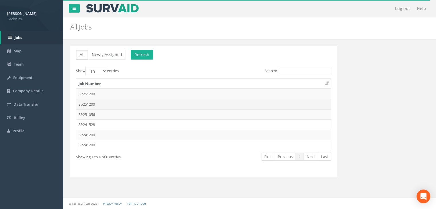
click at [107, 102] on td "Sp251200" at bounding box center [203, 104] width 255 height 10
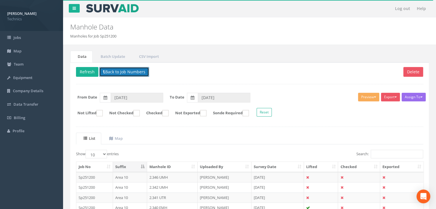
click at [113, 68] on button "Back to Job Numbers" at bounding box center [124, 72] width 50 height 10
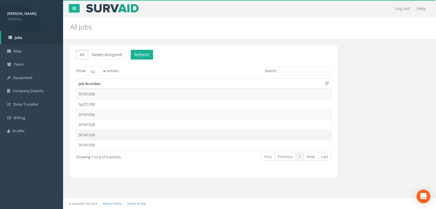
click at [102, 136] on td "SP241200" at bounding box center [203, 135] width 255 height 10
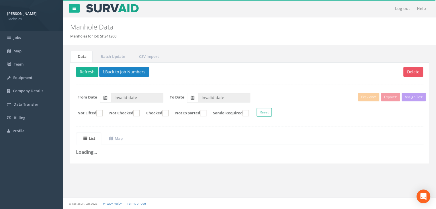
type input "[DATE]"
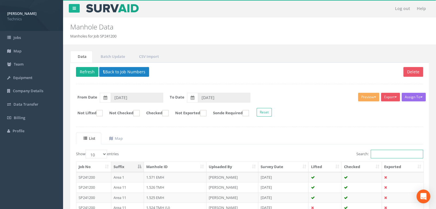
click at [375, 151] on input "Search:" at bounding box center [397, 154] width 52 height 9
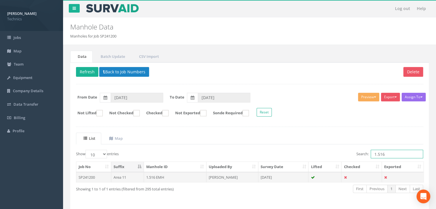
type input "1.516"
click at [277, 179] on td "[DATE]" at bounding box center [283, 177] width 50 height 10
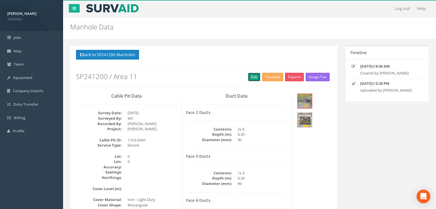
click at [249, 78] on link "Edit" at bounding box center [254, 77] width 12 height 9
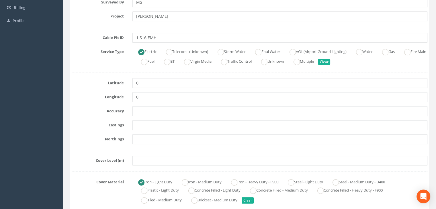
scroll to position [143, 0]
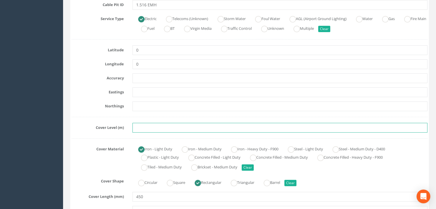
click at [147, 130] on input "text" at bounding box center [279, 128] width 295 height 10
paste input "84.1200"
type input "84.1200"
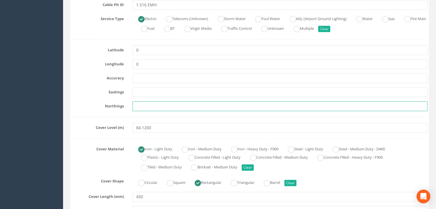
click at [149, 105] on input "text" at bounding box center [279, 106] width 295 height 10
paste input "205465.9200"
type input "205465.9200"
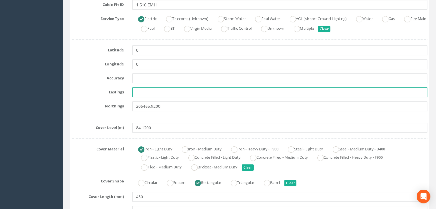
click at [147, 90] on input "text" at bounding box center [279, 92] width 295 height 10
paste input "428487.9920"
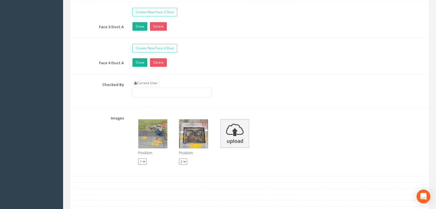
scroll to position [602, 0]
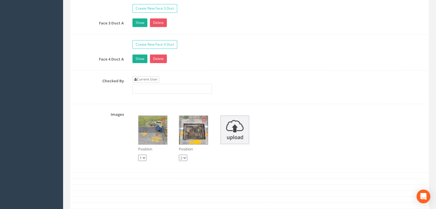
type input "428487.9920"
click at [154, 79] on link "Current User" at bounding box center [145, 79] width 27 height 6
type input "[PERSON_NAME]"
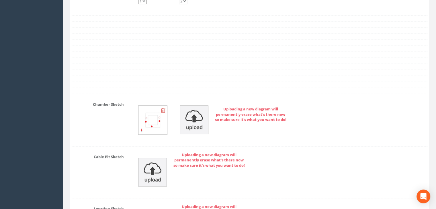
scroll to position [803, 0]
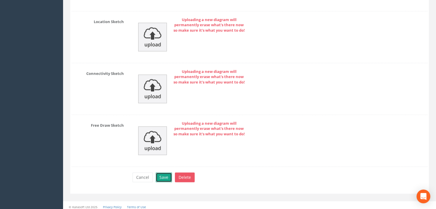
click at [164, 175] on button "Save" at bounding box center [164, 178] width 16 height 10
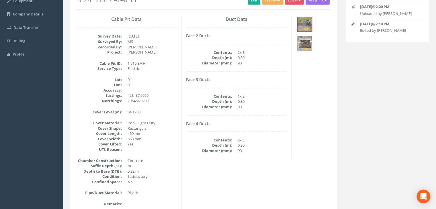
scroll to position [67, 0]
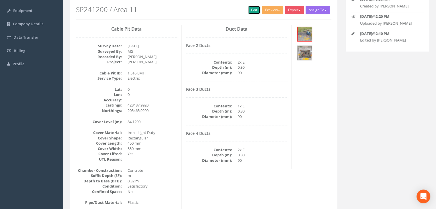
click at [251, 11] on link "Edit" at bounding box center [254, 10] width 12 height 9
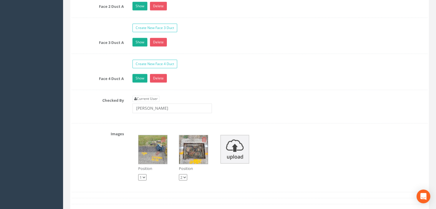
scroll to position [583, 0]
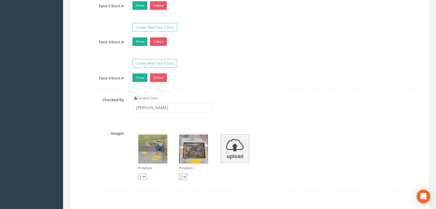
click at [190, 149] on img at bounding box center [193, 149] width 29 height 29
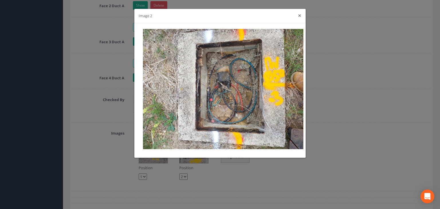
click at [300, 17] on button "×" at bounding box center [299, 16] width 3 height 6
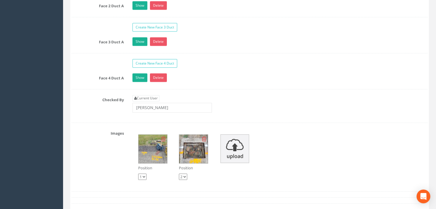
scroll to position [468, 0]
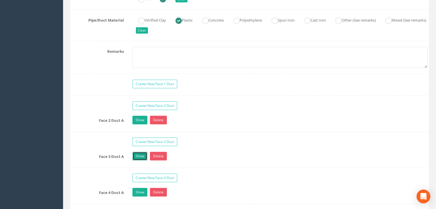
click at [141, 153] on link "Show" at bounding box center [139, 156] width 15 height 9
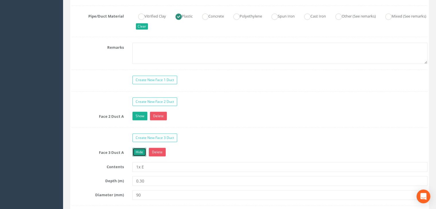
scroll to position [526, 0]
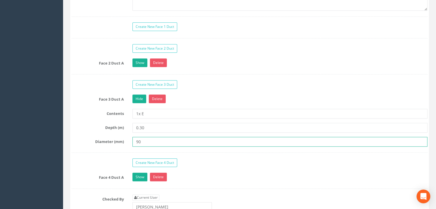
click at [150, 142] on input "90" at bounding box center [279, 142] width 295 height 10
type input "9"
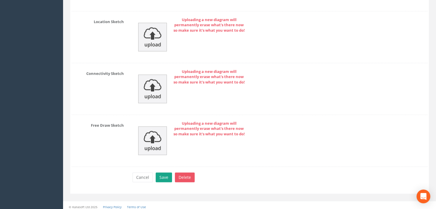
type input "50"
click at [168, 173] on button "Save" at bounding box center [164, 178] width 16 height 10
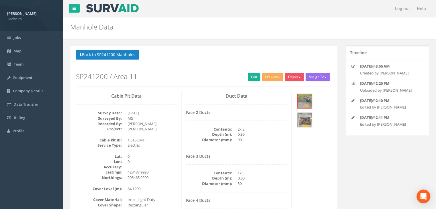
scroll to position [0, 0]
click at [124, 59] on button "Back to SP241200 Manholes" at bounding box center [107, 55] width 63 height 10
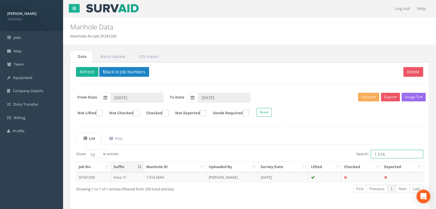
click at [396, 150] on input "1.516" at bounding box center [397, 154] width 52 height 9
type input "1.517"
click at [257, 176] on td "[PERSON_NAME]" at bounding box center [232, 177] width 52 height 10
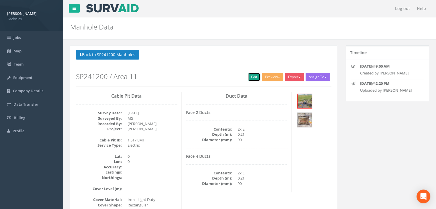
click at [251, 79] on link "Edit" at bounding box center [254, 77] width 12 height 9
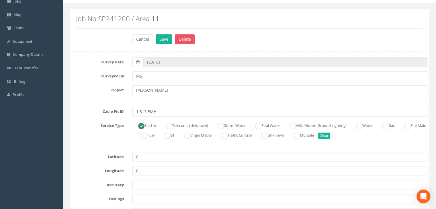
scroll to position [115, 0]
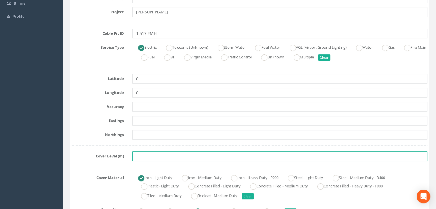
click at [149, 157] on input "text" at bounding box center [279, 157] width 295 height 10
paste input "84.0150"
type input "84.0150"
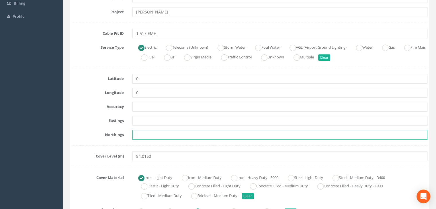
click at [153, 134] on input "text" at bounding box center [279, 135] width 295 height 10
click at [153, 132] on input "text" at bounding box center [279, 135] width 295 height 10
click at [159, 135] on input "text" at bounding box center [279, 135] width 295 height 10
paste input "205467.4240"
type input "205467.4240"
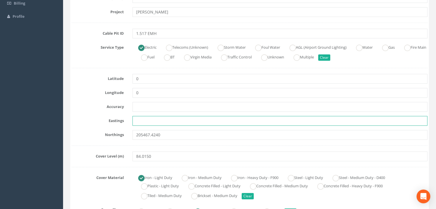
click at [165, 122] on input "text" at bounding box center [279, 121] width 295 height 10
click at [154, 116] on input "text" at bounding box center [279, 121] width 295 height 10
paste input "428494.2710"
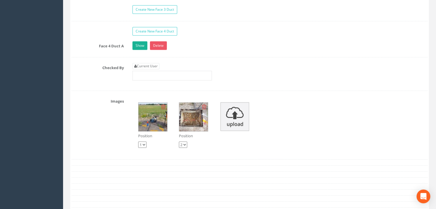
scroll to position [631, 0]
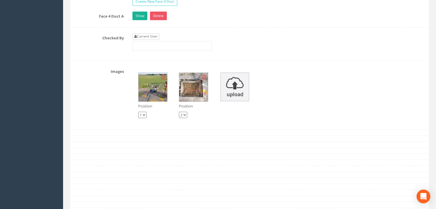
type input "428494.2710"
click at [148, 36] on link "Current User" at bounding box center [145, 36] width 27 height 6
type input "[PERSON_NAME]"
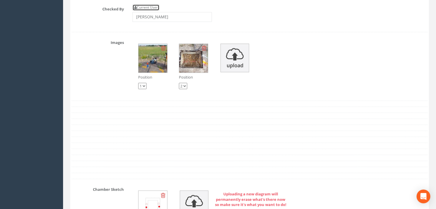
scroll to position [659, 0]
click at [152, 64] on img at bounding box center [152, 58] width 29 height 29
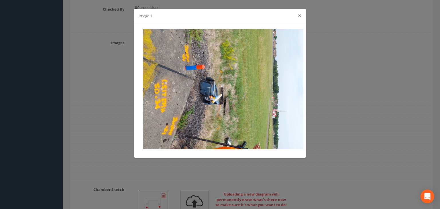
click at [299, 16] on button "×" at bounding box center [299, 16] width 3 height 6
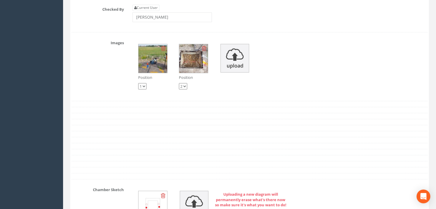
click at [200, 62] on img at bounding box center [193, 58] width 29 height 29
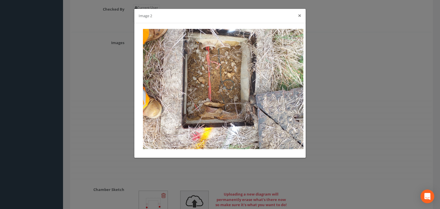
click at [299, 15] on button "×" at bounding box center [299, 16] width 3 height 6
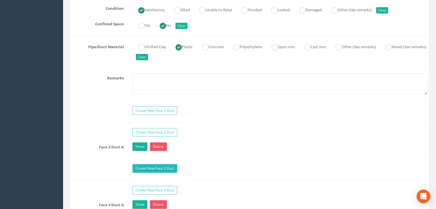
scroll to position [459, 0]
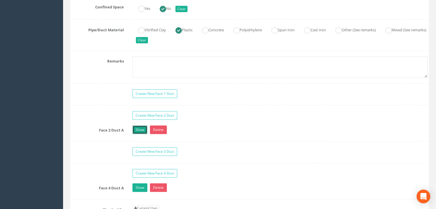
click at [145, 131] on link "Show" at bounding box center [139, 130] width 15 height 9
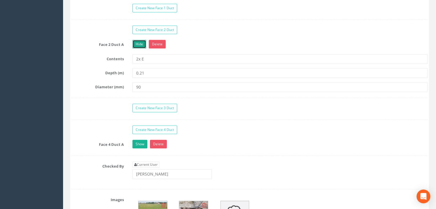
scroll to position [545, 0]
click at [144, 140] on link "Show" at bounding box center [139, 144] width 15 height 9
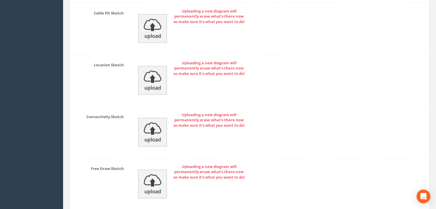
scroll to position [1016, 0]
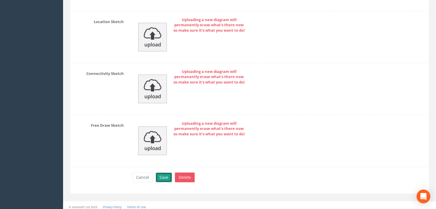
click at [163, 173] on button "Save" at bounding box center [164, 178] width 16 height 10
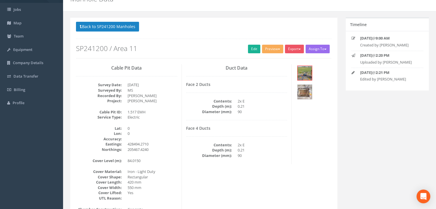
scroll to position [0, 0]
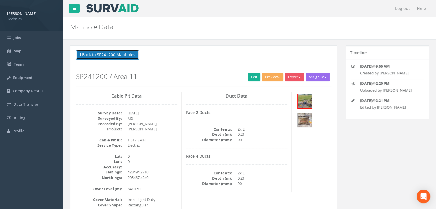
click at [122, 57] on button "Back to SP241200 Manholes" at bounding box center [107, 55] width 63 height 10
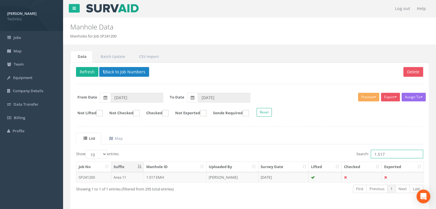
click at [391, 153] on input "1.517" at bounding box center [397, 154] width 52 height 9
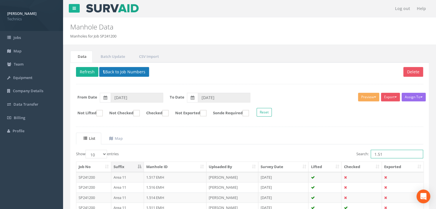
type input "1.51"
click at [121, 73] on button "Back to Job Numbers" at bounding box center [124, 72] width 50 height 10
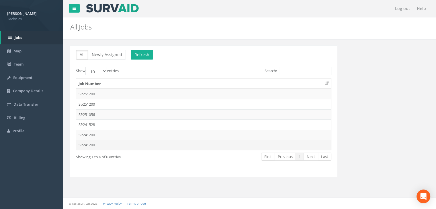
click at [100, 143] on td "SP241200" at bounding box center [203, 145] width 255 height 10
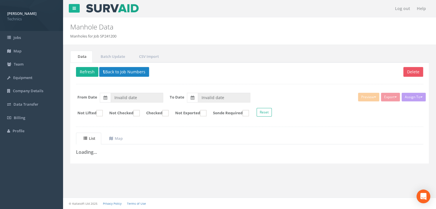
type input "[DATE]"
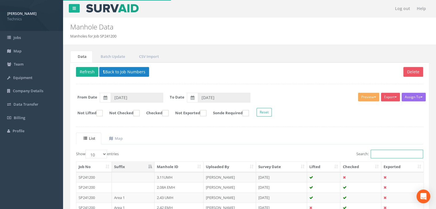
click at [374, 153] on input "Search:" at bounding box center [397, 154] width 52 height 9
type input "1"
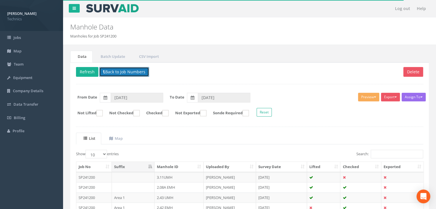
click at [106, 68] on button "Back to Job Numbers" at bounding box center [124, 72] width 50 height 10
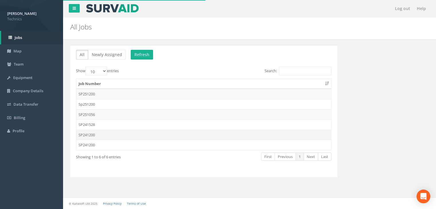
click at [111, 134] on td "SP241200" at bounding box center [203, 135] width 255 height 10
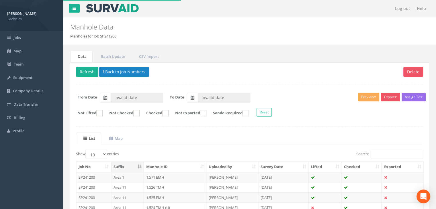
type input "[DATE]"
click at [381, 152] on input "Search:" at bounding box center [397, 154] width 52 height 9
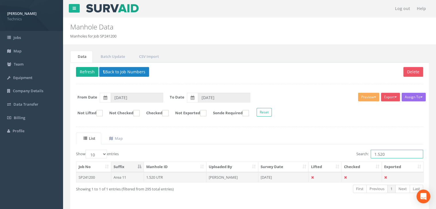
type input "1.520"
click at [196, 174] on td "1.520 UTR" at bounding box center [175, 177] width 62 height 10
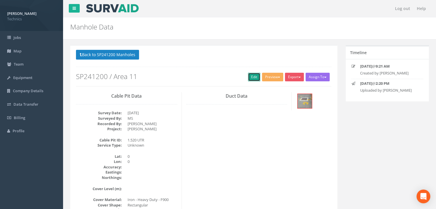
click at [256, 78] on link "Edit" at bounding box center [254, 77] width 12 height 9
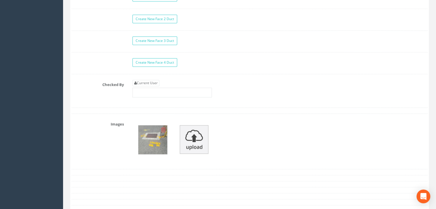
scroll to position [602, 0]
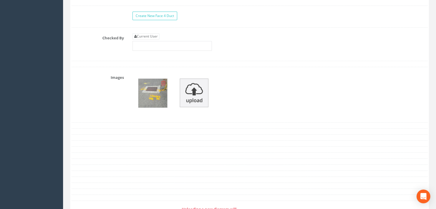
click at [164, 99] on img at bounding box center [152, 93] width 29 height 29
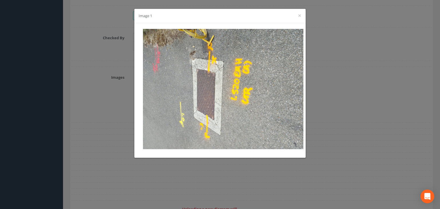
click at [298, 13] on div "Image 1 ×" at bounding box center [219, 16] width 171 height 14
click at [298, 15] on div "Image 1 ×" at bounding box center [219, 16] width 171 height 14
click at [300, 16] on button "×" at bounding box center [299, 16] width 3 height 6
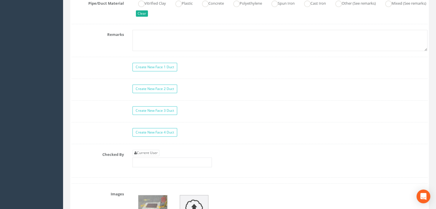
scroll to position [516, 0]
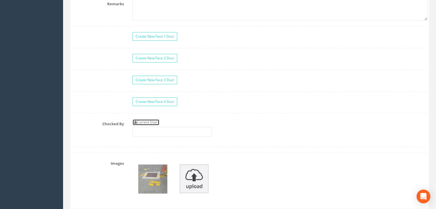
click at [151, 121] on link "Current User" at bounding box center [145, 122] width 27 height 6
type input "[PERSON_NAME]"
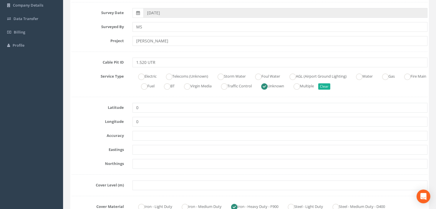
scroll to position [86, 0]
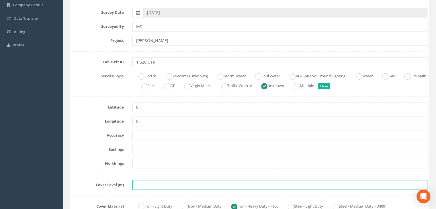
click at [175, 180] on input "text" at bounding box center [279, 185] width 295 height 10
paste input "84.2020"
type input "84.2020"
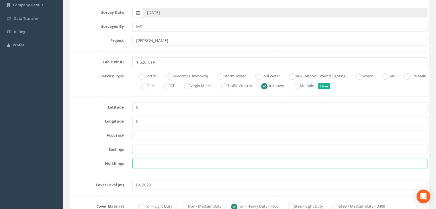
click at [153, 162] on input "text" at bounding box center [279, 164] width 295 height 10
paste input "205450.8450"
type input "205450.8450"
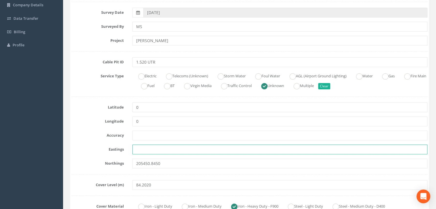
click at [150, 150] on input "text" at bounding box center [279, 150] width 295 height 10
paste input "428525.5430"
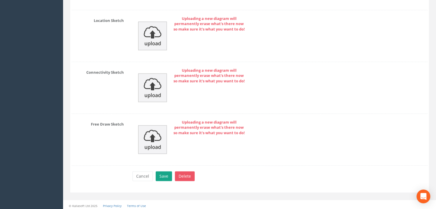
type input "428525.5430"
click at [160, 172] on button "Save" at bounding box center [164, 176] width 16 height 10
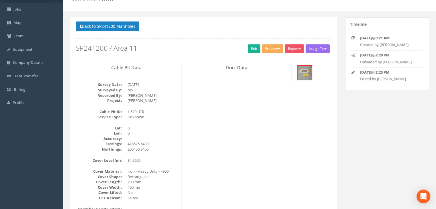
scroll to position [0, 0]
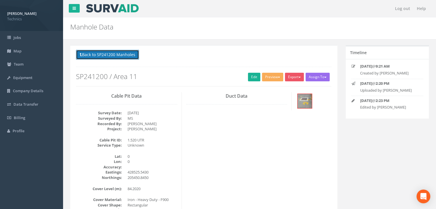
click at [119, 54] on button "Back to SP241200 Manholes" at bounding box center [107, 55] width 63 height 10
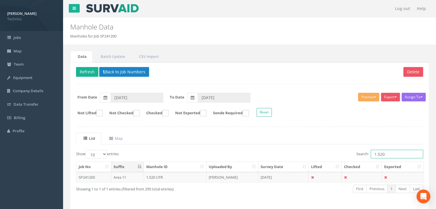
click at [385, 153] on input "1.520" at bounding box center [397, 154] width 52 height 9
type input "1.521"
click at [292, 174] on td "[DATE]" at bounding box center [283, 177] width 50 height 10
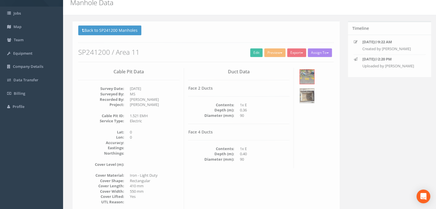
scroll to position [57, 0]
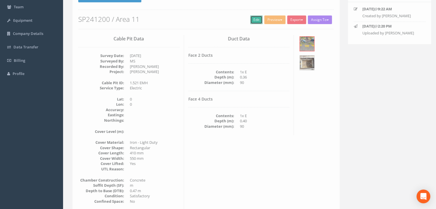
click at [256, 20] on link "Edit" at bounding box center [254, 19] width 12 height 9
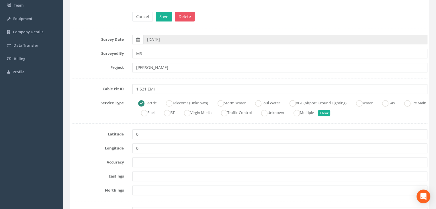
scroll to position [115, 0]
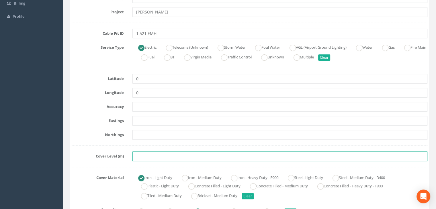
click at [147, 157] on input "text" at bounding box center [279, 157] width 295 height 10
paste input "84.2650"
type input "84.2650"
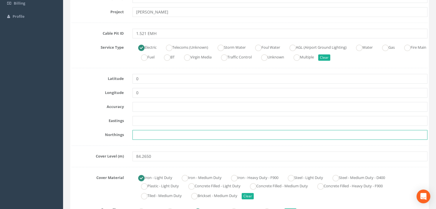
click at [135, 132] on input "text" at bounding box center [279, 135] width 295 height 10
paste input "205449.9530"
type input "205449.9530"
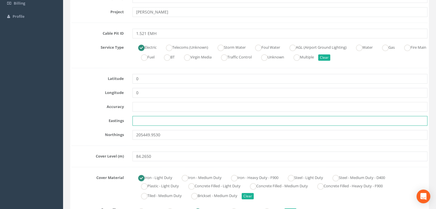
click at [155, 120] on input "text" at bounding box center [279, 121] width 295 height 10
paste input "428528.0160"
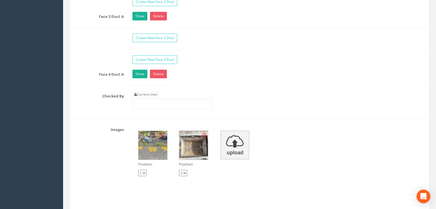
scroll to position [573, 0]
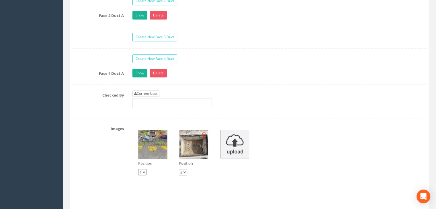
type input "428528.0160"
click at [155, 91] on link "Current User" at bounding box center [145, 94] width 27 height 6
type input "[PERSON_NAME]"
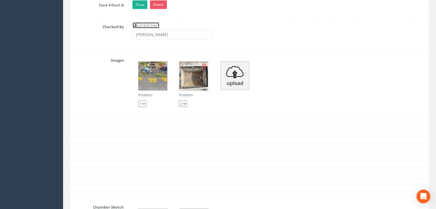
scroll to position [617, 0]
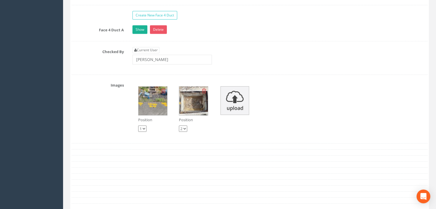
click at [156, 103] on img at bounding box center [152, 101] width 29 height 29
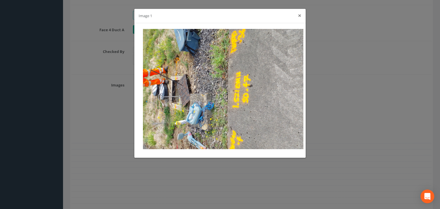
click at [299, 16] on button "×" at bounding box center [299, 16] width 3 height 6
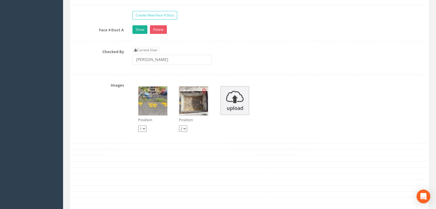
click at [196, 101] on img at bounding box center [193, 101] width 29 height 29
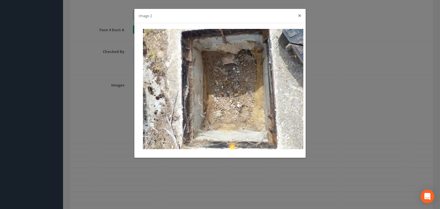
click at [300, 15] on button "×" at bounding box center [299, 16] width 3 height 6
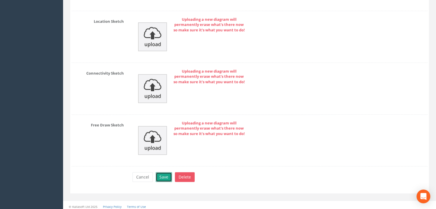
click at [165, 176] on button "Save" at bounding box center [164, 177] width 16 height 10
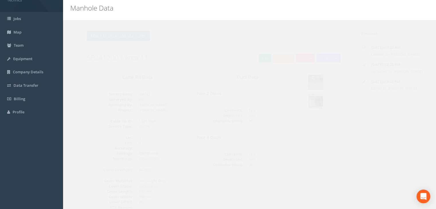
scroll to position [0, 0]
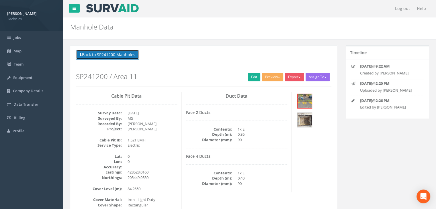
click at [128, 58] on button "Back to SP241200 Manholes" at bounding box center [107, 55] width 63 height 10
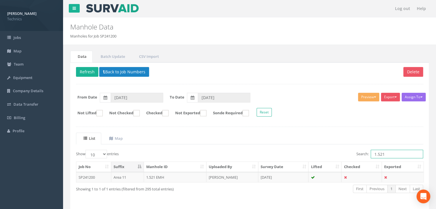
click at [391, 151] on input "1.521" at bounding box center [397, 154] width 52 height 9
click at [274, 178] on td "[DATE]" at bounding box center [283, 177] width 50 height 10
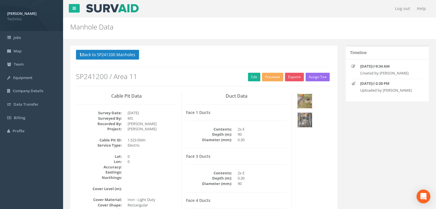
click at [304, 105] on img at bounding box center [305, 101] width 14 height 14
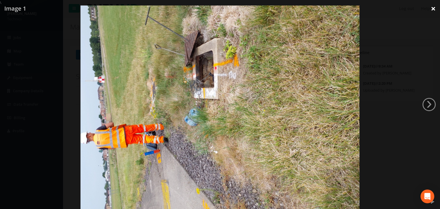
click at [432, 7] on link "×" at bounding box center [433, 8] width 13 height 17
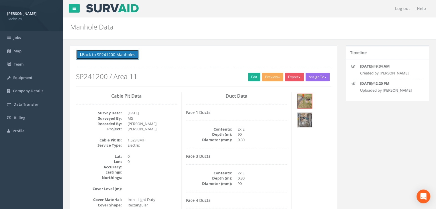
click at [128, 56] on button "Back to SP241200 Manholes" at bounding box center [107, 55] width 63 height 10
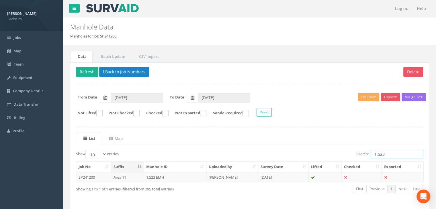
click at [399, 156] on input "1.523" at bounding box center [397, 154] width 52 height 9
click at [277, 177] on td "[DATE]" at bounding box center [283, 177] width 50 height 10
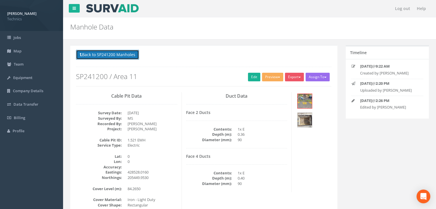
click at [124, 53] on button "Back to SP241200 Manholes" at bounding box center [107, 55] width 63 height 10
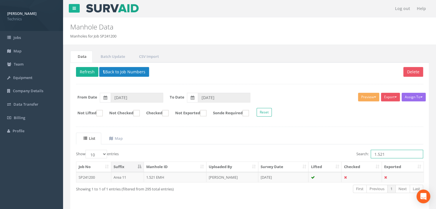
click at [385, 152] on input "1.521" at bounding box center [397, 154] width 52 height 9
type input "1.522"
click at [284, 177] on td "[DATE]" at bounding box center [283, 177] width 50 height 10
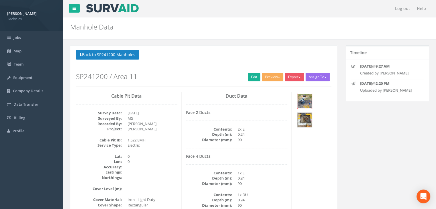
click at [308, 101] on img at bounding box center [305, 101] width 14 height 14
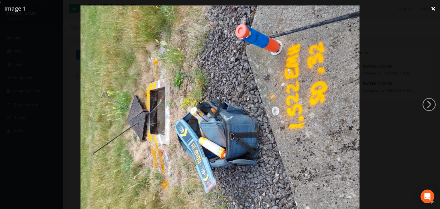
click at [433, 8] on link "×" at bounding box center [433, 8] width 13 height 17
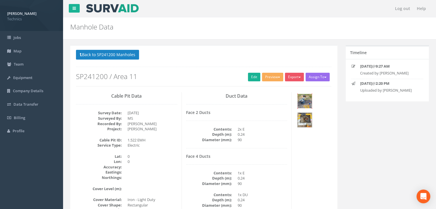
click at [305, 106] on img at bounding box center [305, 101] width 14 height 14
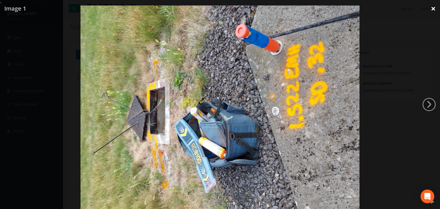
click at [435, 9] on link "×" at bounding box center [433, 8] width 13 height 17
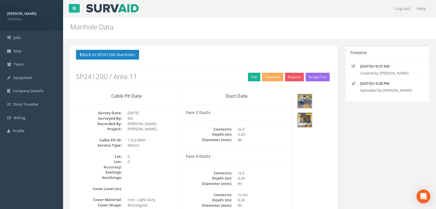
click at [307, 97] on img at bounding box center [305, 101] width 14 height 14
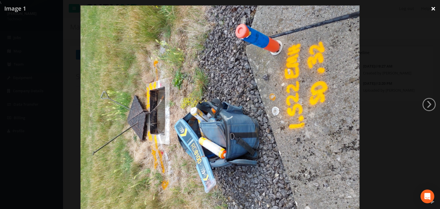
click at [436, 7] on link "×" at bounding box center [433, 8] width 13 height 17
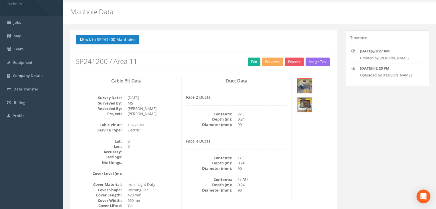
scroll to position [29, 0]
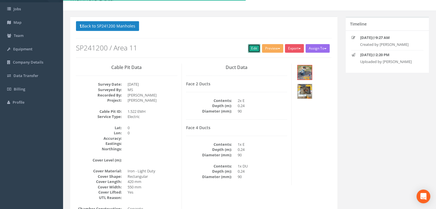
click at [255, 48] on link "Edit" at bounding box center [254, 48] width 12 height 9
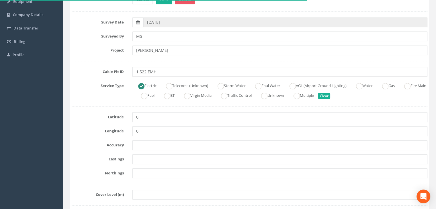
scroll to position [143, 0]
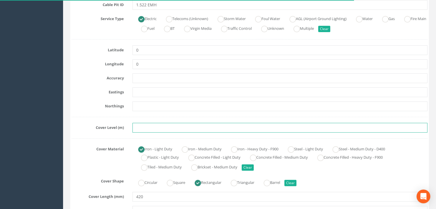
click at [147, 128] on input "text" at bounding box center [279, 128] width 295 height 10
paste input "84.0520"
type input "84.0520"
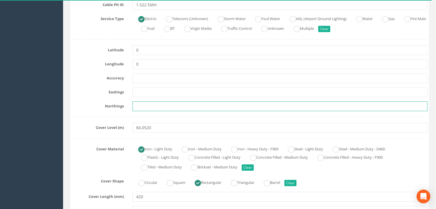
click at [142, 104] on input "text" at bounding box center [279, 106] width 295 height 10
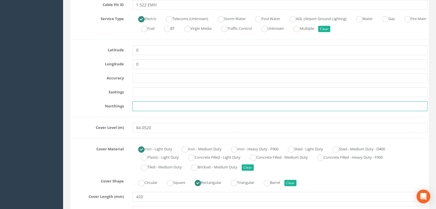
paste input "205439.7930"
type input "205439.7930"
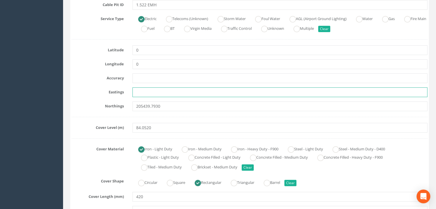
click at [159, 89] on input "text" at bounding box center [279, 92] width 295 height 10
paste input "428546.8380"
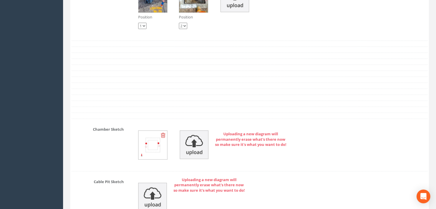
scroll to position [717, 0]
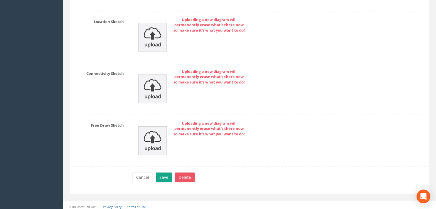
type input "428546.8380"
click at [165, 173] on button "Save" at bounding box center [164, 178] width 16 height 10
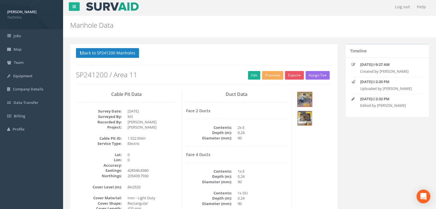
scroll to position [0, 0]
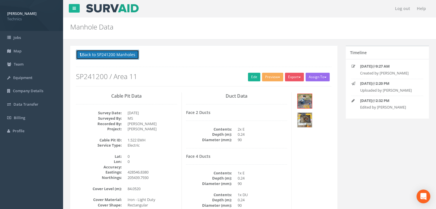
click at [128, 56] on button "Back to SP241200 Manholes" at bounding box center [107, 55] width 63 height 10
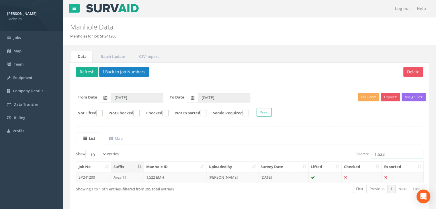
click at [398, 154] on input "1.522" at bounding box center [397, 154] width 52 height 9
drag, startPoint x: 293, startPoint y: 181, endPoint x: 292, endPoint y: 177, distance: 4.9
click at [293, 181] on td "[DATE]" at bounding box center [283, 177] width 50 height 10
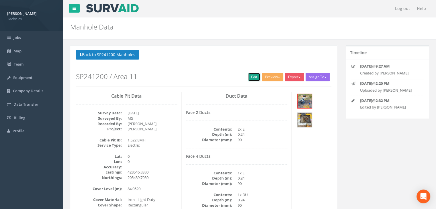
click at [250, 78] on link "Edit" at bounding box center [254, 77] width 12 height 9
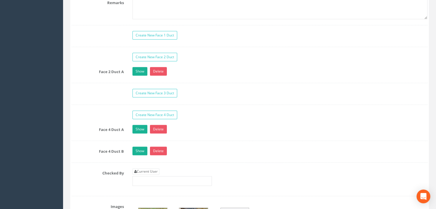
scroll to position [573, 0]
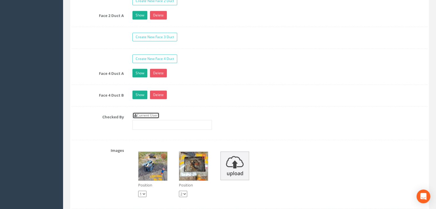
click at [155, 112] on link "Current User" at bounding box center [145, 115] width 27 height 6
type input "[PERSON_NAME]"
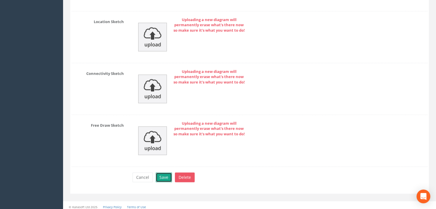
click at [165, 173] on button "Save" at bounding box center [164, 178] width 16 height 10
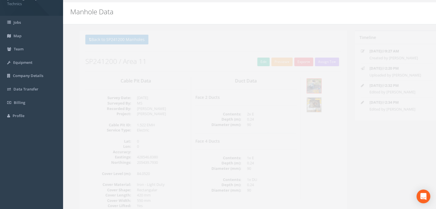
scroll to position [0, 0]
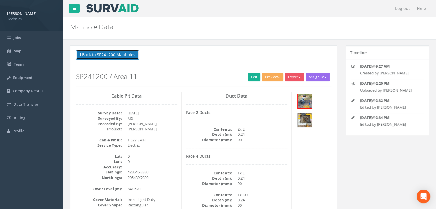
click at [123, 54] on button "Back to SP241200 Manholes" at bounding box center [107, 55] width 63 height 10
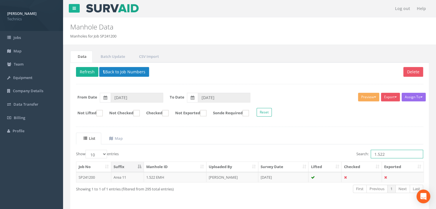
click at [386, 152] on input "1.522" at bounding box center [397, 154] width 52 height 9
type input "1.523"
click at [300, 177] on td "[DATE]" at bounding box center [283, 177] width 50 height 10
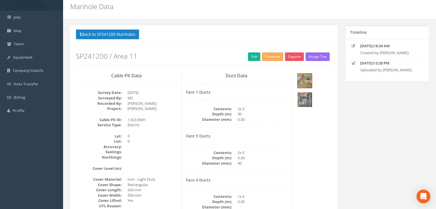
scroll to position [29, 0]
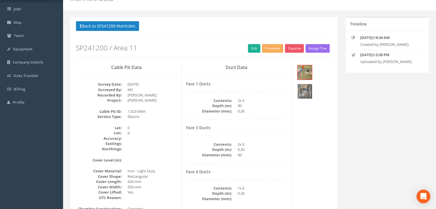
click at [251, 42] on div "Back to SP241200 Manholes Back to Map Assign To No Companies Added Export Techn…" at bounding box center [203, 39] width 255 height 36
click at [251, 45] on link "Edit" at bounding box center [254, 48] width 12 height 9
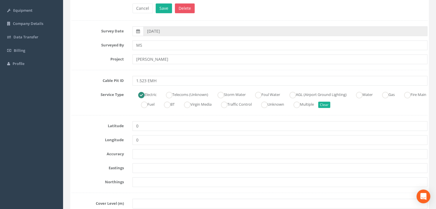
scroll to position [115, 0]
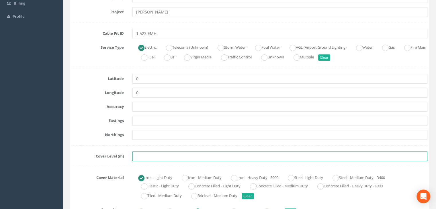
click at [144, 154] on input "text" at bounding box center [279, 157] width 295 height 10
paste input "84.1950"
type input "84.1950"
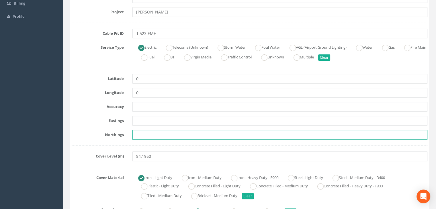
click at [142, 134] on input "text" at bounding box center [279, 135] width 295 height 10
paste input "205435.9210"
type input "205435.9210"
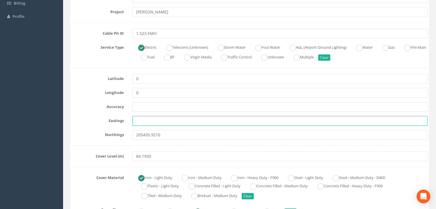
click at [138, 119] on input "text" at bounding box center [279, 121] width 295 height 10
paste input "428548.7750"
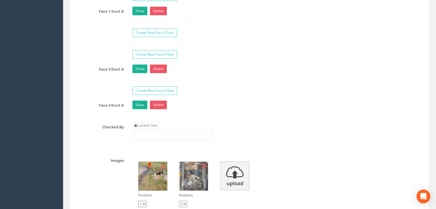
scroll to position [602, 0]
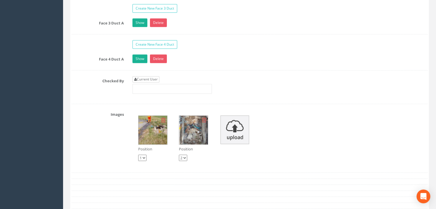
type input "428548.7750"
click at [150, 78] on link "Current User" at bounding box center [145, 79] width 27 height 6
type input "[PERSON_NAME]"
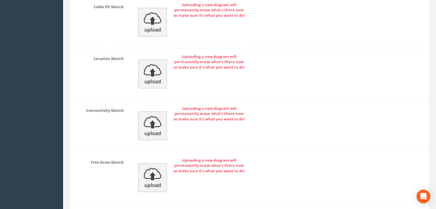
scroll to position [946, 0]
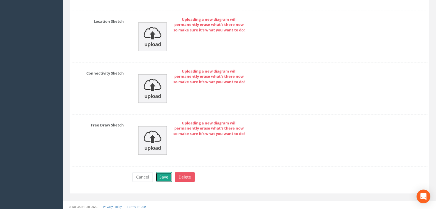
click at [165, 176] on button "Save" at bounding box center [164, 177] width 16 height 10
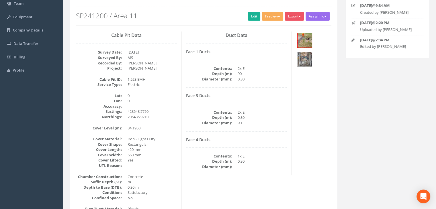
scroll to position [12, 0]
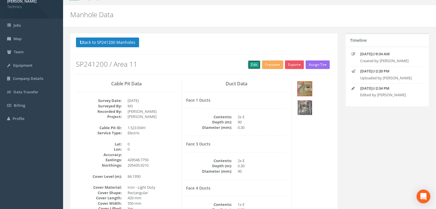
click at [251, 66] on link "Edit" at bounding box center [254, 64] width 12 height 9
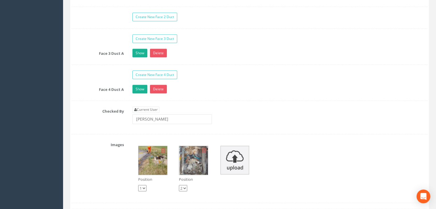
scroll to position [614, 0]
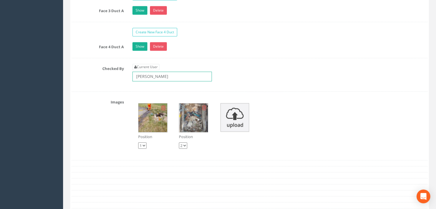
drag, startPoint x: 177, startPoint y: 73, endPoint x: 105, endPoint y: 72, distance: 72.0
click at [105, 72] on div "Checked By Current User [PERSON_NAME]" at bounding box center [249, 75] width 364 height 22
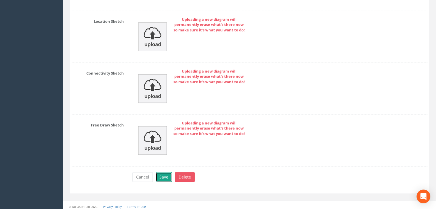
click at [167, 173] on button "Save" at bounding box center [164, 177] width 16 height 10
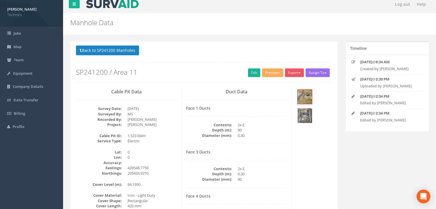
scroll to position [0, 0]
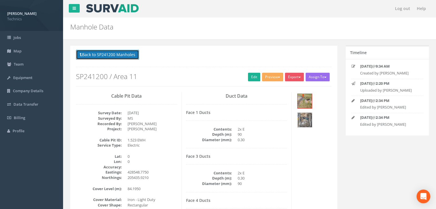
click at [128, 54] on button "Back to SP241200 Manholes" at bounding box center [107, 55] width 63 height 10
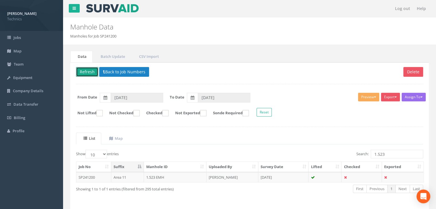
click at [89, 72] on button "Refresh" at bounding box center [87, 72] width 22 height 10
click at [171, 178] on td "1.523 EMH" at bounding box center [175, 177] width 62 height 10
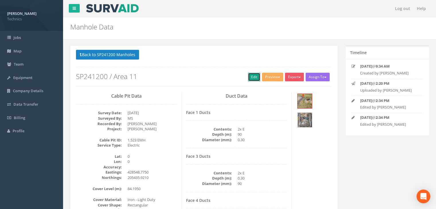
click at [251, 78] on link "Edit" at bounding box center [254, 77] width 12 height 9
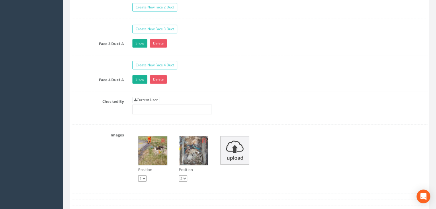
scroll to position [631, 0]
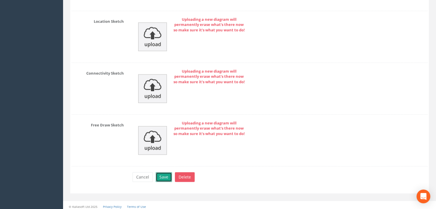
click at [166, 172] on button "Save" at bounding box center [164, 177] width 16 height 10
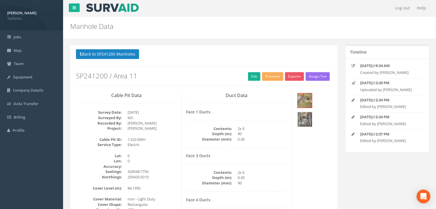
scroll to position [0, 0]
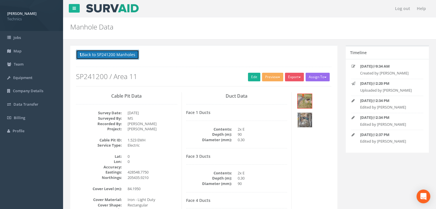
click at [134, 56] on button "Back to SP241200 Manholes" at bounding box center [107, 55] width 63 height 10
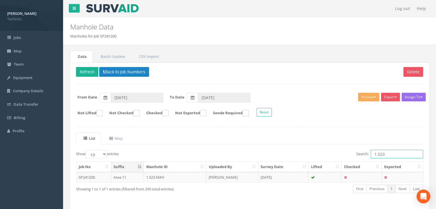
click at [389, 153] on input "1.523" at bounding box center [397, 154] width 52 height 9
type input "1.524"
click at [281, 176] on td "[DATE]" at bounding box center [283, 177] width 50 height 10
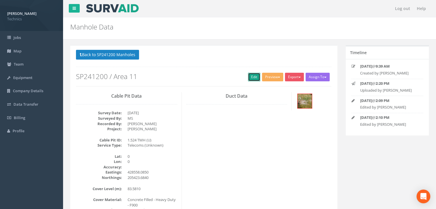
click at [255, 77] on link "Edit" at bounding box center [254, 77] width 12 height 9
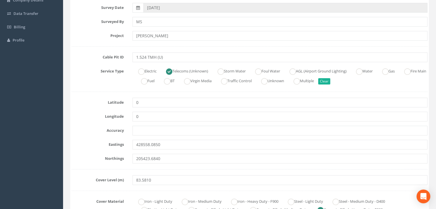
scroll to position [115, 0]
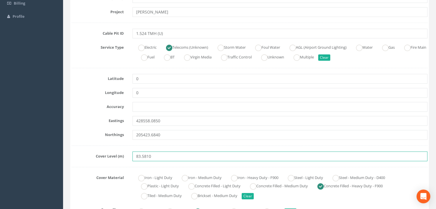
drag, startPoint x: 179, startPoint y: 156, endPoint x: 111, endPoint y: 151, distance: 68.7
click at [111, 152] on div "Cover Level (m) 83.5810" at bounding box center [249, 157] width 364 height 10
paste input "text"
click at [175, 154] on input "text" at bounding box center [279, 157] width 295 height 10
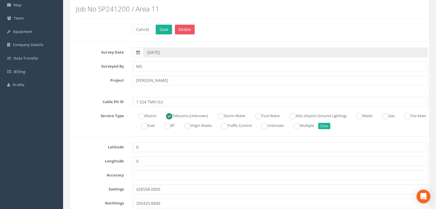
scroll to position [29, 0]
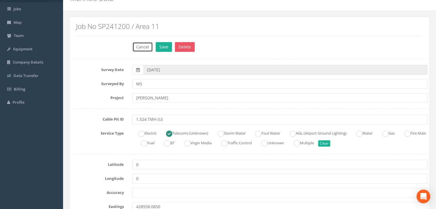
click at [149, 48] on button "Cancel" at bounding box center [142, 47] width 20 height 10
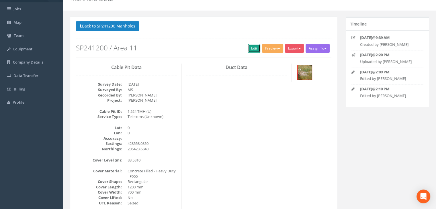
click at [254, 47] on link "Edit" at bounding box center [254, 48] width 12 height 9
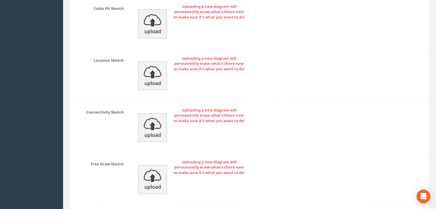
scroll to position [897, 0]
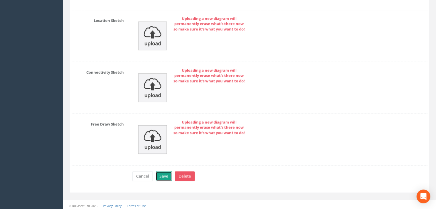
click at [161, 174] on button "Save" at bounding box center [164, 176] width 16 height 10
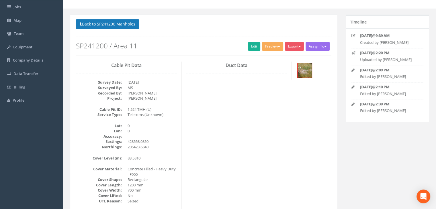
scroll to position [0, 0]
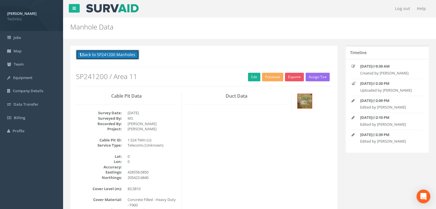
click at [127, 52] on button "Back to SP241200 Manholes" at bounding box center [107, 55] width 63 height 10
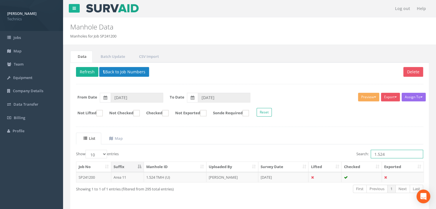
click at [388, 153] on input "1.524" at bounding box center [397, 154] width 52 height 9
click at [286, 172] on td "[DATE]" at bounding box center [283, 177] width 50 height 10
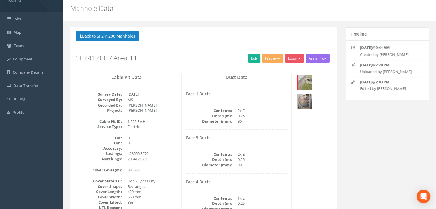
scroll to position [29, 0]
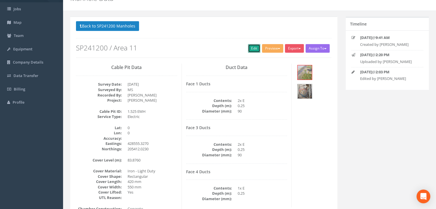
click at [254, 48] on link "Edit" at bounding box center [254, 48] width 12 height 9
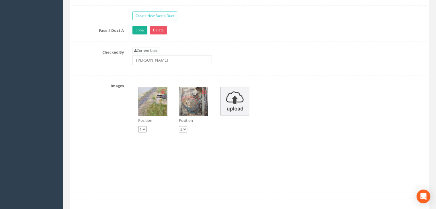
scroll to position [516, 0]
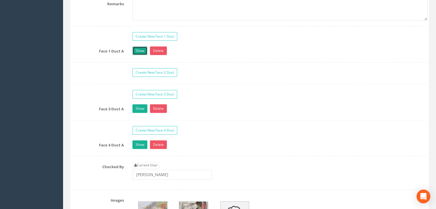
click at [140, 51] on link "Show" at bounding box center [139, 50] width 15 height 9
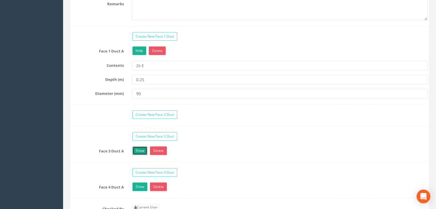
click at [141, 148] on link "Show" at bounding box center [139, 150] width 15 height 9
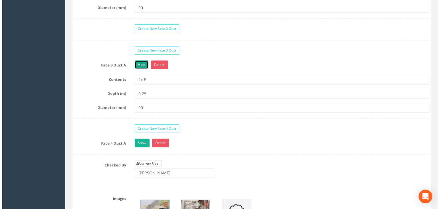
scroll to position [717, 0]
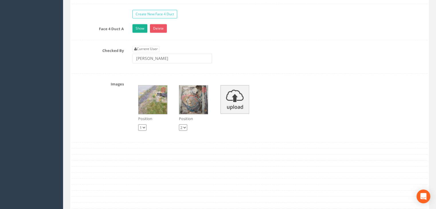
click at [168, 103] on div "Position 1 2 Position 1 2" at bounding box center [280, 107] width 304 height 57
click at [153, 102] on img at bounding box center [152, 99] width 29 height 29
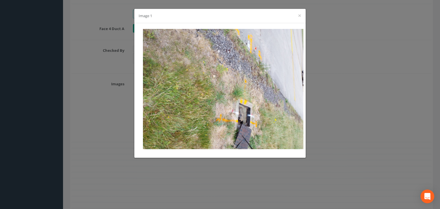
click at [297, 15] on div "Image 1 ×" at bounding box center [219, 16] width 171 height 14
click at [298, 15] on button "×" at bounding box center [299, 16] width 3 height 6
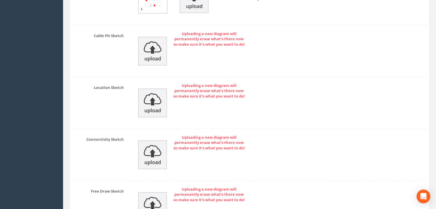
scroll to position [945, 0]
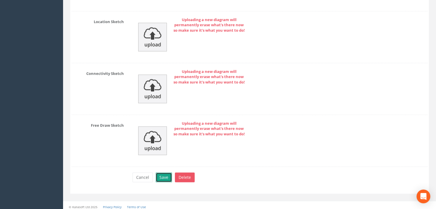
click at [163, 173] on button "Save" at bounding box center [164, 178] width 16 height 10
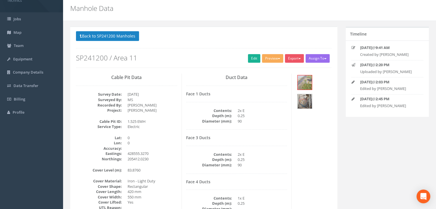
scroll to position [0, 0]
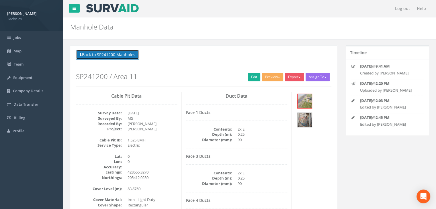
click at [126, 57] on button "Back to SP241200 Manholes" at bounding box center [107, 55] width 63 height 10
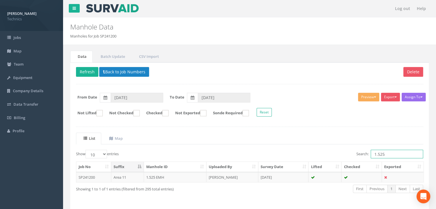
click at [396, 153] on input "1.525" at bounding box center [397, 154] width 52 height 9
type input "1.526"
click at [297, 179] on td "[DATE]" at bounding box center [283, 177] width 50 height 10
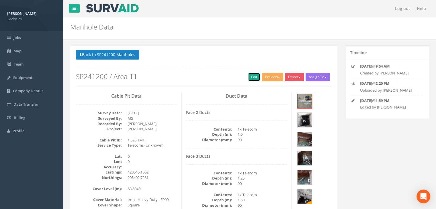
click at [255, 76] on link "Edit" at bounding box center [254, 77] width 12 height 9
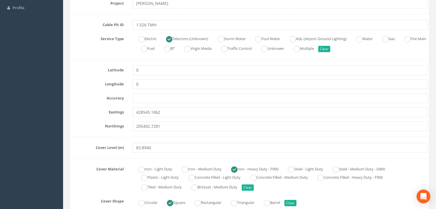
scroll to position [201, 0]
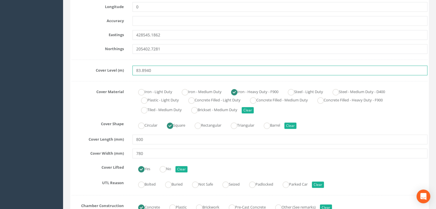
drag, startPoint x: 156, startPoint y: 70, endPoint x: 119, endPoint y: 72, distance: 37.3
click at [119, 72] on div "Cover Level (m) 83.8940" at bounding box center [249, 71] width 364 height 10
drag, startPoint x: 153, startPoint y: 69, endPoint x: 106, endPoint y: 66, distance: 46.9
click at [106, 66] on div "Cover Level (m) 83.8940" at bounding box center [249, 71] width 364 height 10
paste input "86"
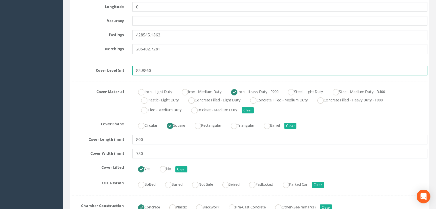
type input "83.8860"
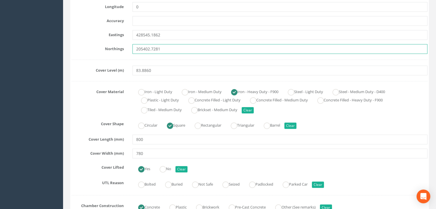
drag, startPoint x: 164, startPoint y: 49, endPoint x: 126, endPoint y: 48, distance: 38.1
click at [126, 48] on div "Northings 205402.7281" at bounding box center [249, 49] width 364 height 10
paste input "6850"
type input "205402.6850"
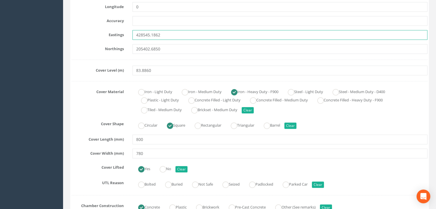
drag, startPoint x: 166, startPoint y: 36, endPoint x: 120, endPoint y: 36, distance: 46.4
click at [122, 36] on div "Eastings 428545.1862" at bounding box center [249, 35] width 364 height 10
paste input "780"
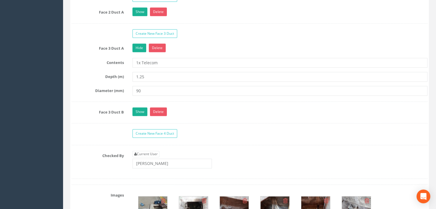
scroll to position [545, 0]
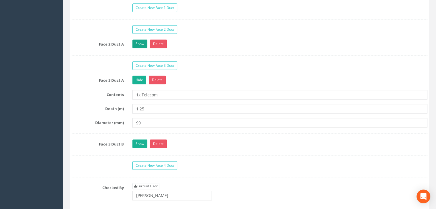
type input "428545.1780"
click at [140, 45] on link "Show" at bounding box center [139, 44] width 15 height 9
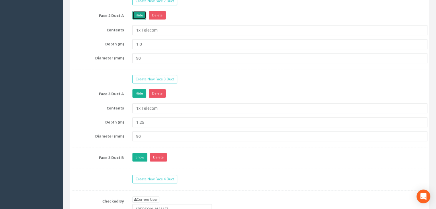
scroll to position [631, 0]
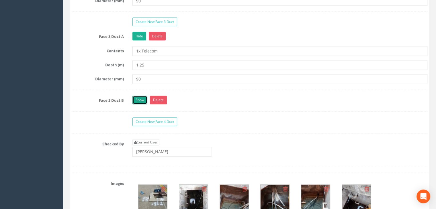
click at [141, 100] on link "Show" at bounding box center [139, 100] width 15 height 9
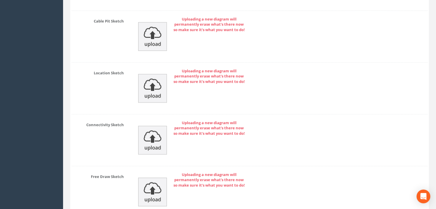
scroll to position [1086, 0]
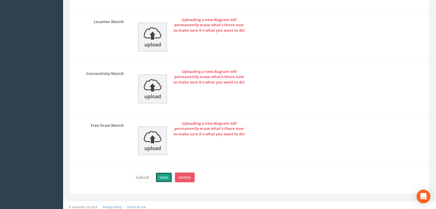
click at [163, 173] on button "Save" at bounding box center [164, 178] width 16 height 10
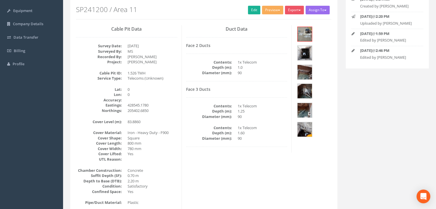
scroll to position [0, 0]
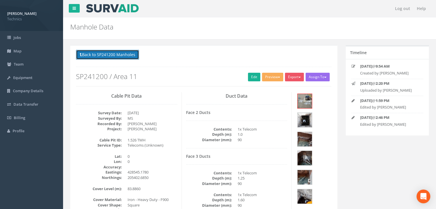
click at [119, 57] on button "Back to SP241200 Manholes" at bounding box center [107, 55] width 63 height 10
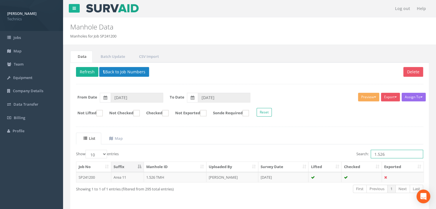
drag, startPoint x: 386, startPoint y: 153, endPoint x: 344, endPoint y: 156, distance: 42.5
click at [344, 156] on div "Search: 1.526" at bounding box center [338, 155] width 169 height 10
type input "2.455"
click at [115, 66] on div "Delete Refresh Back to Job Numbers Assign To No Companies Added Export Technics…" at bounding box center [249, 135] width 359 height 147
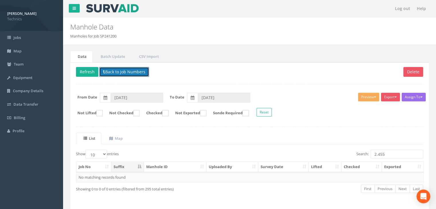
click at [115, 68] on button "Back to Job Numbers" at bounding box center [124, 72] width 50 height 10
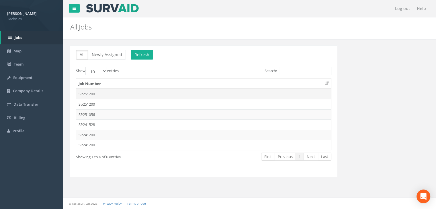
click at [117, 92] on td "SP251200" at bounding box center [203, 94] width 255 height 10
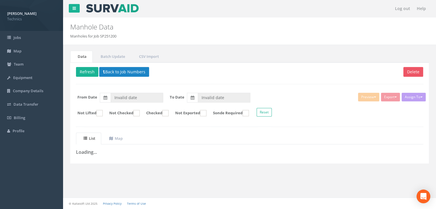
type input "[DATE]"
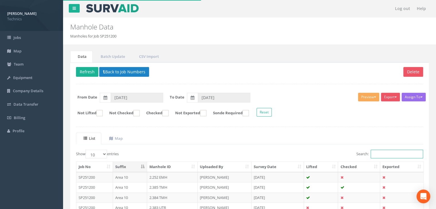
click at [385, 153] on input "Search:" at bounding box center [397, 154] width 52 height 9
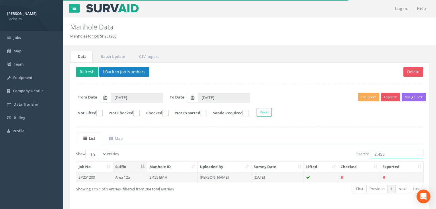
type input "2.455"
click at [249, 174] on td "[PERSON_NAME]" at bounding box center [225, 177] width 54 height 10
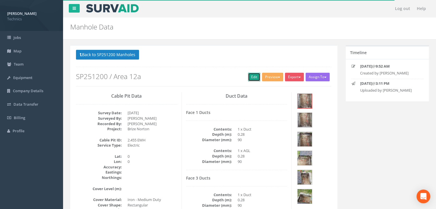
click at [250, 73] on link "Edit" at bounding box center [254, 77] width 12 height 9
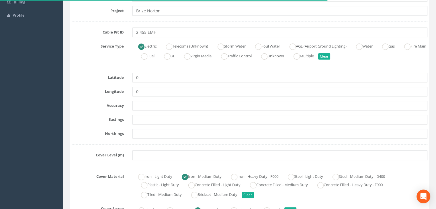
scroll to position [115, 0]
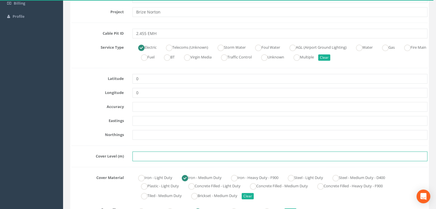
click at [154, 159] on input "text" at bounding box center [279, 157] width 295 height 10
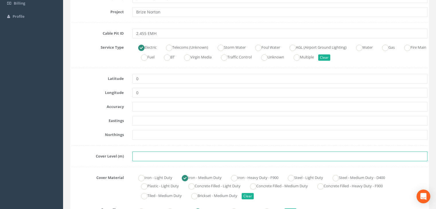
paste input "83.7520"
type input "83.7520"
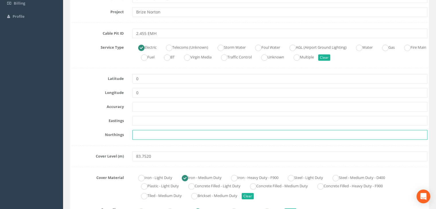
click at [164, 132] on input "text" at bounding box center [279, 135] width 295 height 10
click at [182, 133] on input "text" at bounding box center [279, 135] width 295 height 10
paste input "205390.0890"
type input "205390.0890"
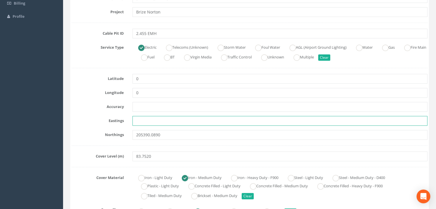
click at [136, 120] on input "text" at bounding box center [279, 121] width 295 height 10
paste input "428562.7670"
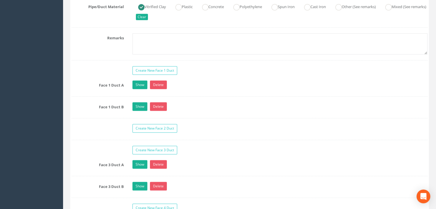
scroll to position [516, 0]
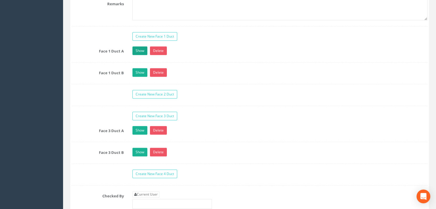
type input "428562.7670"
click at [139, 51] on link "Show" at bounding box center [139, 50] width 15 height 9
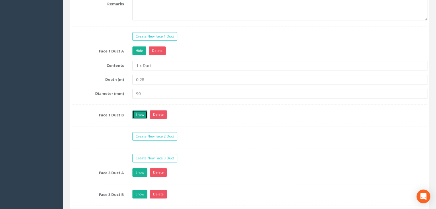
click at [136, 110] on link "Show" at bounding box center [139, 114] width 15 height 9
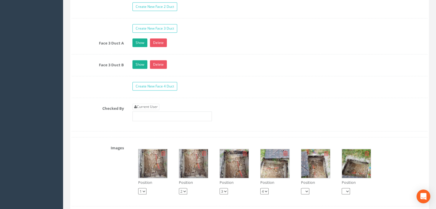
scroll to position [803, 0]
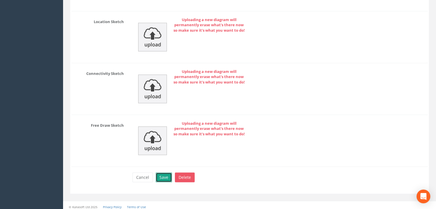
click at [163, 173] on button "Save" at bounding box center [164, 178] width 16 height 10
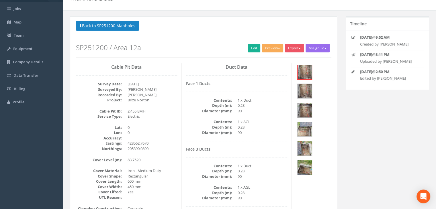
scroll to position [0, 0]
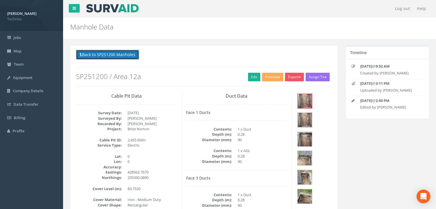
click at [112, 51] on button "Back to SP251200 Manholes" at bounding box center [107, 55] width 63 height 10
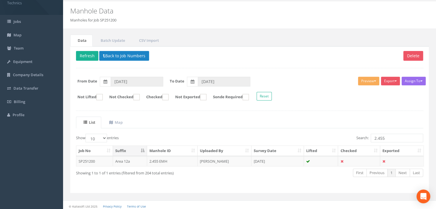
scroll to position [18, 0]
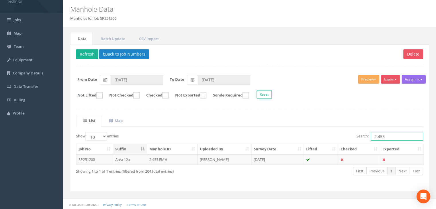
click at [397, 139] on input "2.455" at bounding box center [397, 136] width 52 height 9
type input "2.456"
click at [269, 157] on td "[DATE]" at bounding box center [277, 160] width 52 height 10
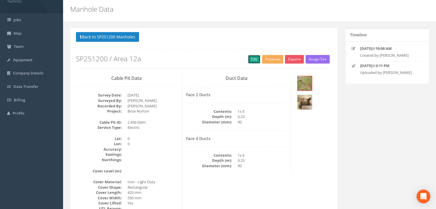
click at [248, 59] on link "Edit" at bounding box center [254, 59] width 12 height 9
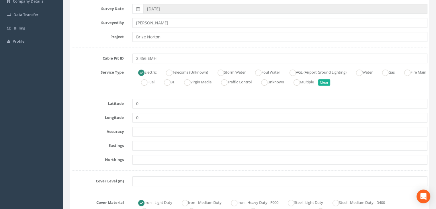
scroll to position [104, 0]
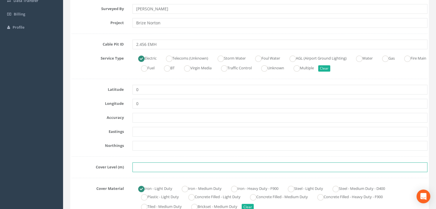
click at [144, 163] on input "text" at bounding box center [279, 168] width 295 height 10
paste input "83.7820"
type input "83.7820"
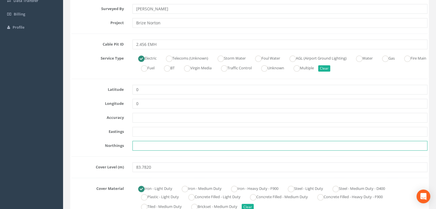
click at [142, 150] on input "text" at bounding box center [279, 146] width 295 height 10
click at [161, 143] on input "text" at bounding box center [279, 146] width 295 height 10
paste input "205397.4640"
type input "205397.4640"
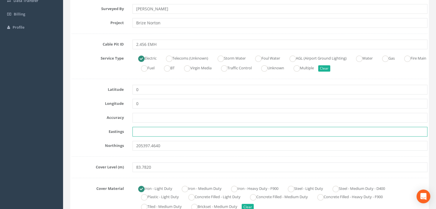
click at [156, 130] on input "text" at bounding box center [279, 132] width 295 height 10
paste input "428565.4720"
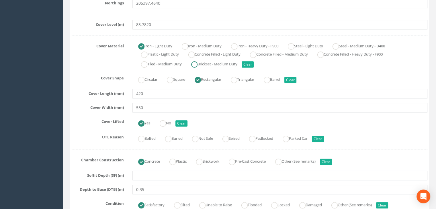
scroll to position [247, 0]
type input "428565.4720"
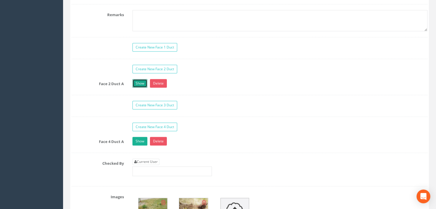
click at [143, 79] on link "Show" at bounding box center [139, 83] width 15 height 9
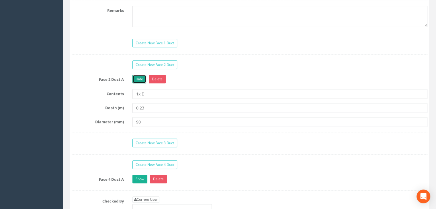
scroll to position [562, 0]
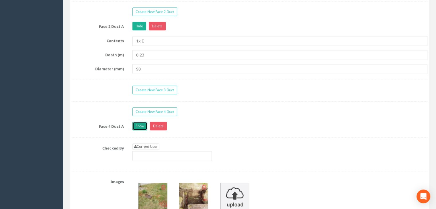
click at [140, 122] on link "Show" at bounding box center [139, 126] width 15 height 9
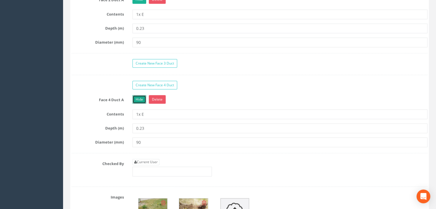
scroll to position [620, 0]
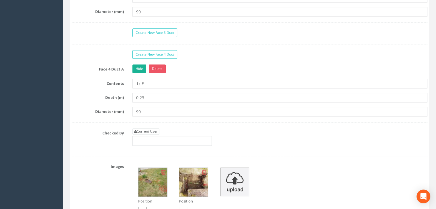
click at [158, 184] on img at bounding box center [152, 182] width 29 height 29
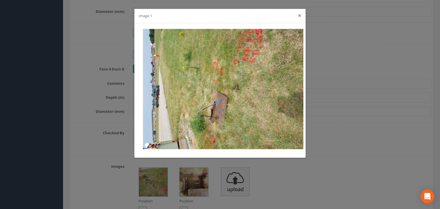
click at [299, 15] on button "×" at bounding box center [299, 16] width 3 height 6
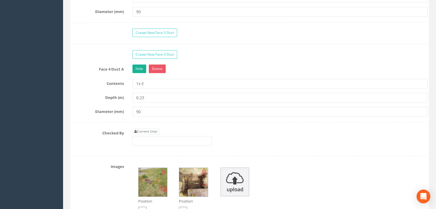
click at [197, 175] on img at bounding box center [193, 182] width 29 height 29
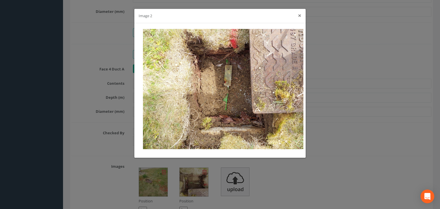
click at [300, 15] on button "×" at bounding box center [299, 16] width 3 height 6
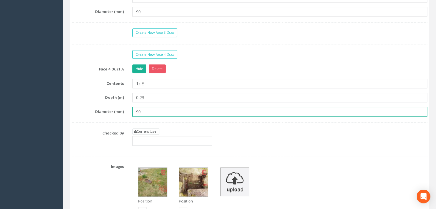
drag, startPoint x: 166, startPoint y: 110, endPoint x: 126, endPoint y: 107, distance: 40.2
click at [126, 107] on div "Diameter (mm) 90" at bounding box center [249, 112] width 364 height 10
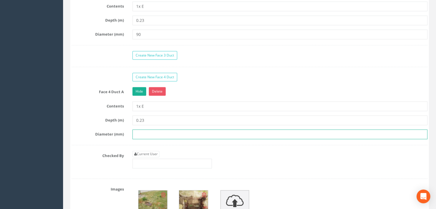
scroll to position [562, 0]
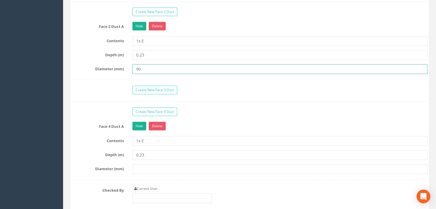
drag, startPoint x: 160, startPoint y: 69, endPoint x: 130, endPoint y: 66, distance: 30.8
click at [130, 66] on div "90" at bounding box center [280, 69] width 304 height 10
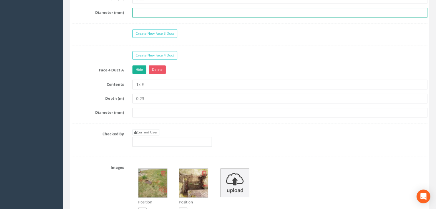
scroll to position [620, 0]
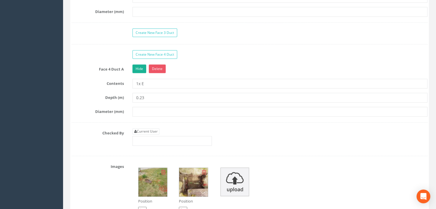
click at [160, 176] on img at bounding box center [152, 182] width 29 height 29
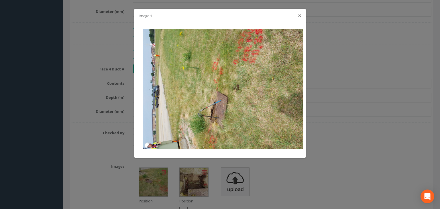
click at [299, 19] on button "×" at bounding box center [299, 16] width 3 height 6
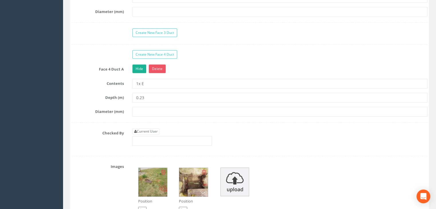
click at [191, 179] on img at bounding box center [193, 182] width 29 height 29
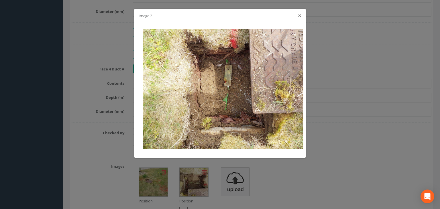
click at [301, 16] on button "×" at bounding box center [299, 16] width 3 height 6
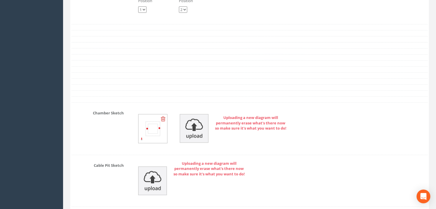
scroll to position [706, 0]
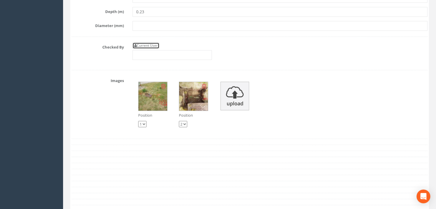
click at [148, 45] on link "Current User" at bounding box center [145, 45] width 27 height 6
type input "[PERSON_NAME]"
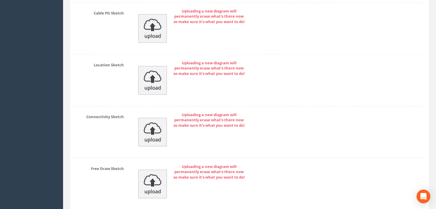
scroll to position [1016, 0]
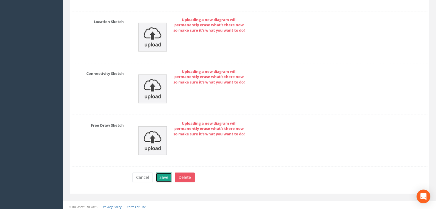
click at [167, 173] on button "Save" at bounding box center [164, 178] width 16 height 10
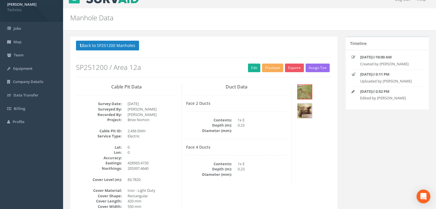
scroll to position [0, 0]
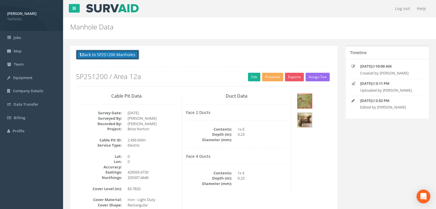
click at [133, 57] on button "Back to SP251200 Manholes" at bounding box center [107, 55] width 63 height 10
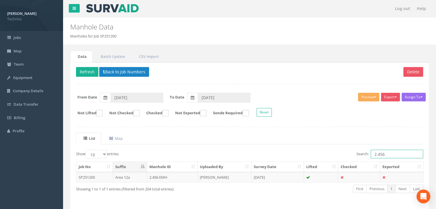
click at [392, 156] on input "2.456" at bounding box center [397, 154] width 52 height 9
type input "2.449"
click at [332, 176] on td at bounding box center [321, 177] width 34 height 10
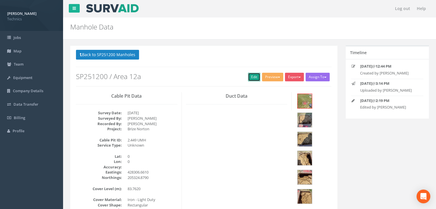
click at [248, 76] on link "Edit" at bounding box center [254, 77] width 12 height 9
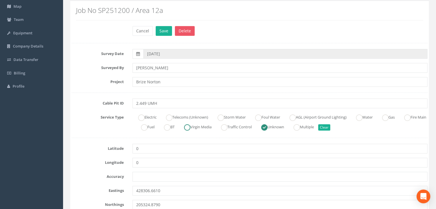
scroll to position [115, 0]
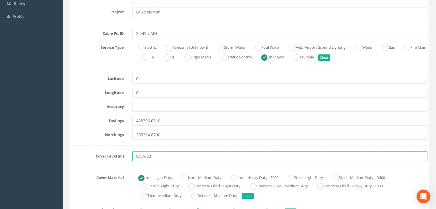
drag, startPoint x: 160, startPoint y: 154, endPoint x: 97, endPoint y: 141, distance: 64.3
paste input "34"
type input "83.7340"
drag, startPoint x: 175, startPoint y: 155, endPoint x: 120, endPoint y: 155, distance: 55.0
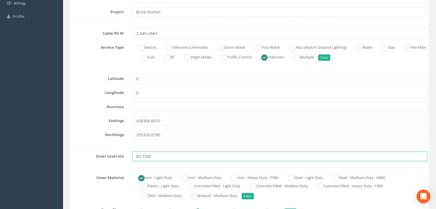
click at [120, 155] on div "Cover Level (m) 83.7340" at bounding box center [249, 157] width 364 height 10
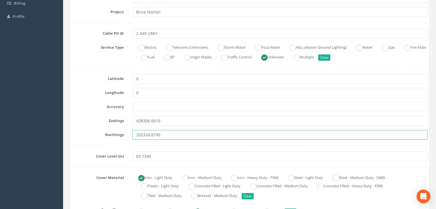
drag, startPoint x: 173, startPoint y: 132, endPoint x: 116, endPoint y: 131, distance: 57.6
click at [116, 131] on div "Northings 205324.8790" at bounding box center [249, 135] width 364 height 10
paste input "5.006"
type input "205325.0060"
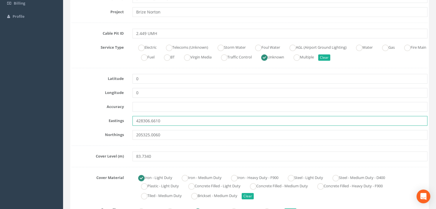
drag, startPoint x: 182, startPoint y: 118, endPoint x: 113, endPoint y: 117, distance: 69.4
click at [113, 117] on div "Eastings 428306.6610" at bounding box center [249, 121] width 364 height 10
paste input "7.335"
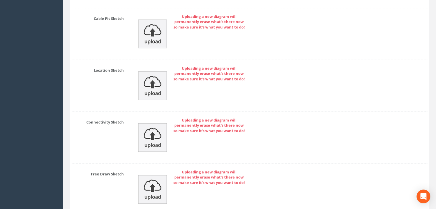
scroll to position [909, 0]
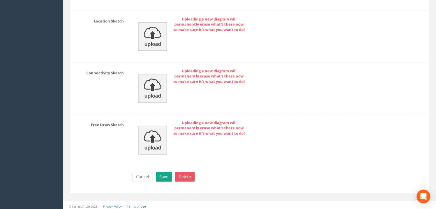
type input "428307.3350"
click at [166, 175] on button "Save" at bounding box center [164, 177] width 16 height 10
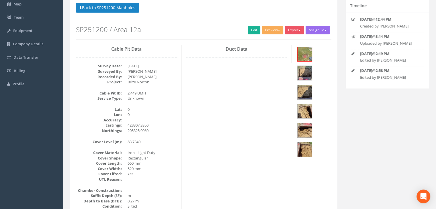
scroll to position [0, 0]
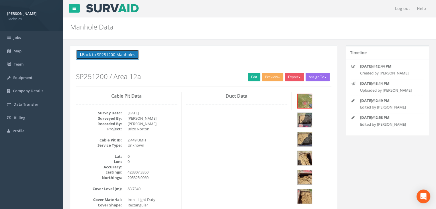
click at [117, 50] on button "Back to SP251200 Manholes" at bounding box center [107, 55] width 63 height 10
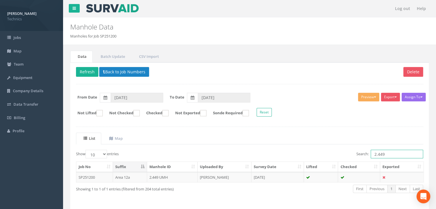
click at [389, 151] on input "2.449" at bounding box center [397, 154] width 52 height 9
type input "2.454"
click at [286, 173] on td "[DATE]" at bounding box center [277, 177] width 52 height 10
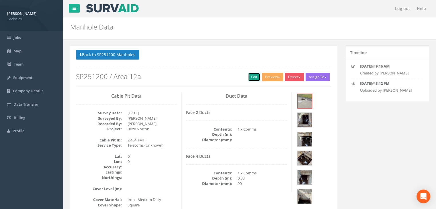
click at [249, 77] on link "Edit" at bounding box center [254, 77] width 12 height 9
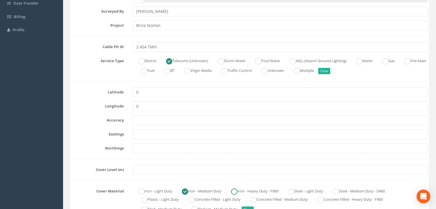
scroll to position [143, 0]
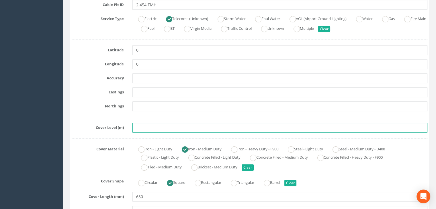
click at [150, 123] on input "text" at bounding box center [279, 128] width 295 height 10
paste input "84.2198"
type input "84.2198"
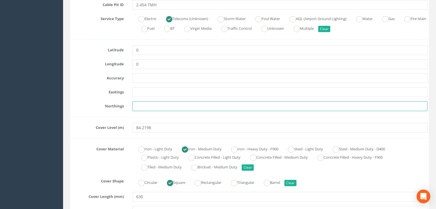
click at [172, 107] on input "text" at bounding box center [279, 106] width 295 height 10
paste input "205443.6739"
type input "205443.6739"
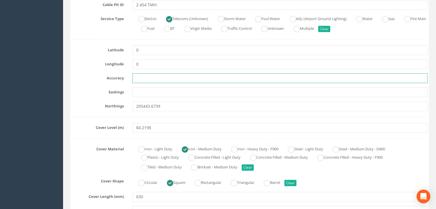
click at [143, 79] on input "text" at bounding box center [279, 78] width 295 height 10
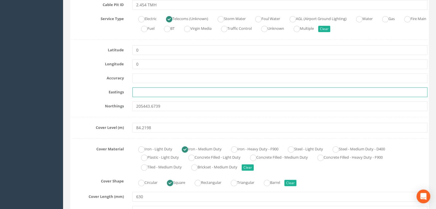
click at [142, 95] on input "text" at bounding box center [279, 92] width 295 height 10
paste input "428532.8873"
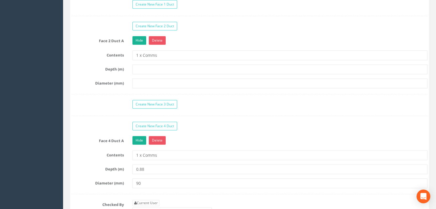
scroll to position [545, 0]
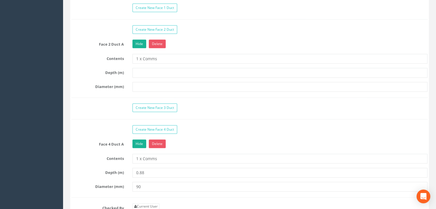
type input "428532.8873"
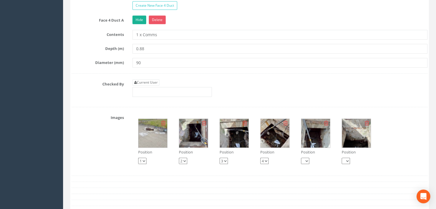
scroll to position [717, 0]
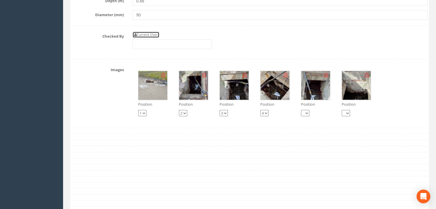
click at [141, 35] on link "Current User" at bounding box center [145, 35] width 27 height 6
type input "[PERSON_NAME]"
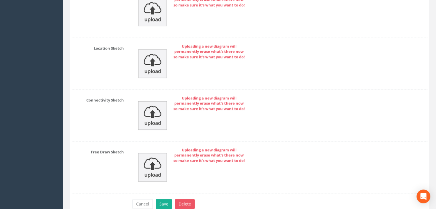
scroll to position [1016, 0]
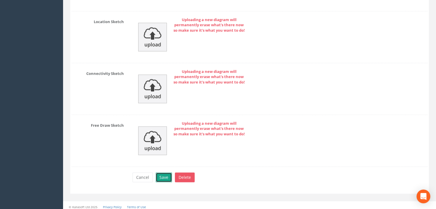
click at [166, 178] on button "Save" at bounding box center [164, 178] width 16 height 10
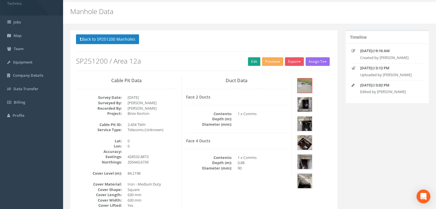
scroll to position [0, 0]
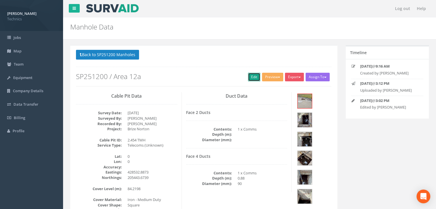
click at [250, 81] on link "Edit" at bounding box center [254, 77] width 12 height 9
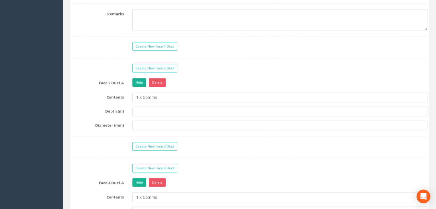
scroll to position [516, 0]
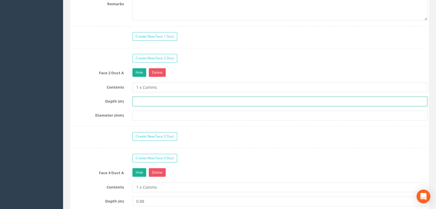
click at [148, 102] on input "text" at bounding box center [279, 102] width 295 height 10
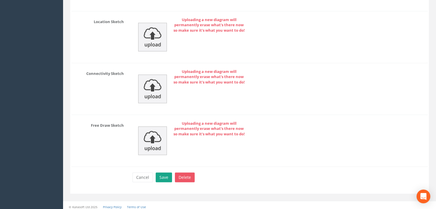
type input "0.70(A)"
click at [166, 175] on button "Save" at bounding box center [164, 178] width 16 height 10
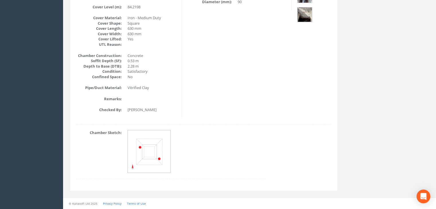
scroll to position [182, 0]
